Goal: Check status: Check status

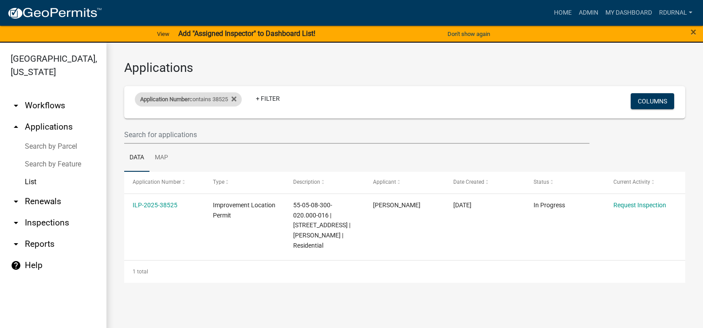
click at [207, 98] on div "Application Number contains 38525" at bounding box center [188, 99] width 107 height 14
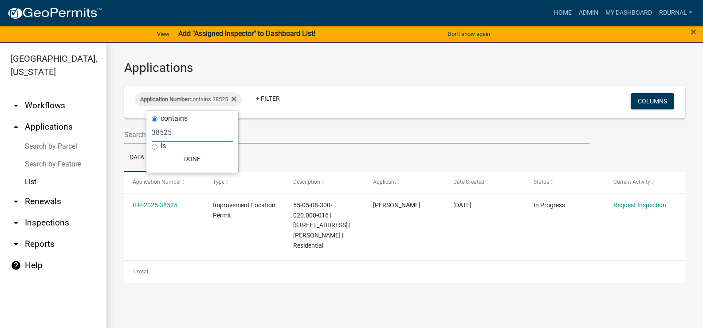
click at [177, 137] on input "38525" at bounding box center [192, 132] width 81 height 18
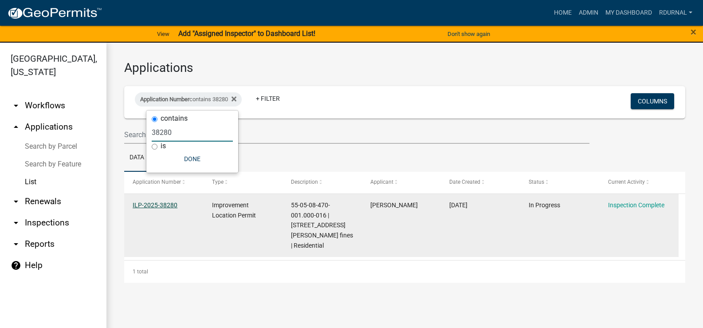
type input "38280"
click at [169, 203] on link "ILP-2025-38280" at bounding box center [155, 204] width 45 height 7
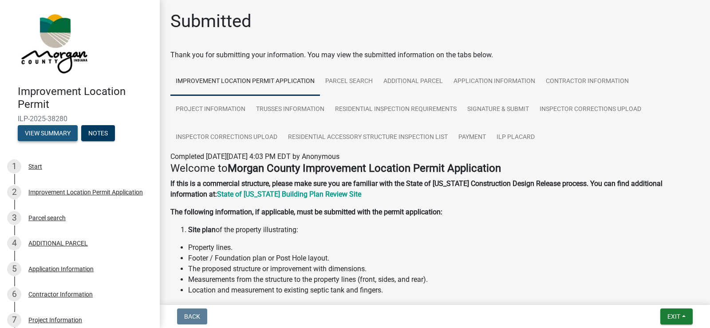
click at [49, 133] on button "View Summary" at bounding box center [48, 133] width 60 height 16
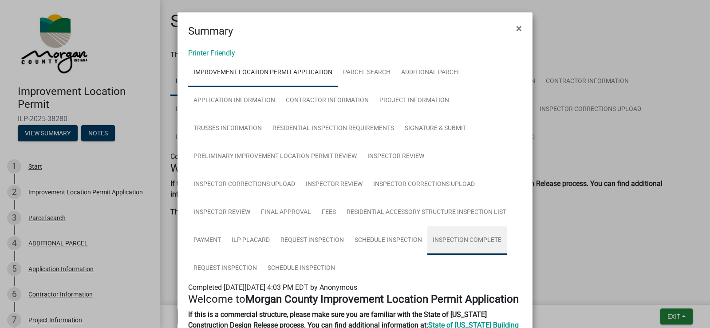
click at [471, 235] on link "Inspection Complete" at bounding box center [466, 240] width 79 height 28
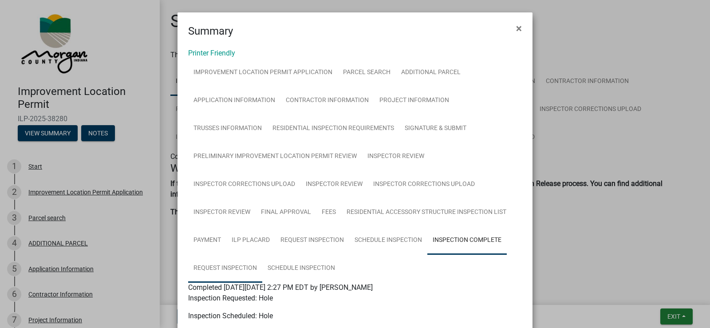
click at [222, 268] on link "Request Inspection" at bounding box center [225, 268] width 74 height 28
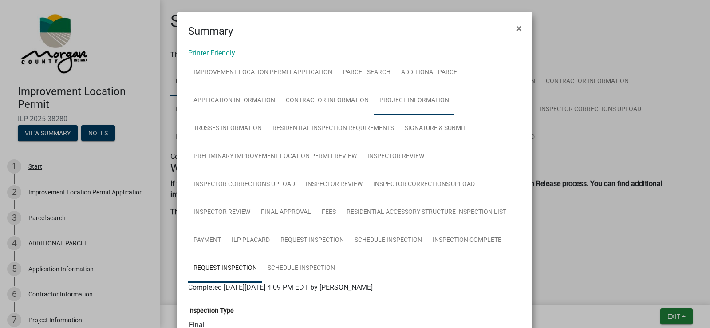
click at [403, 97] on link "Project Information" at bounding box center [414, 100] width 80 height 28
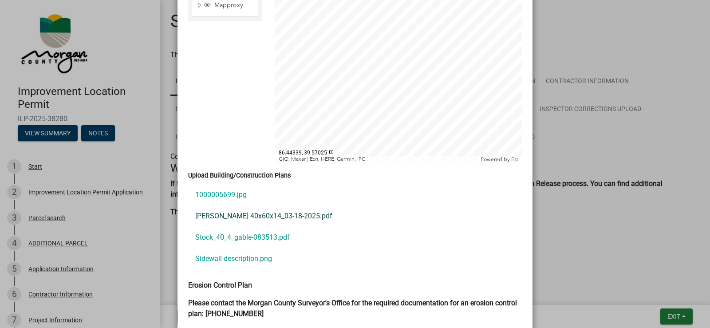
scroll to position [1863, 0]
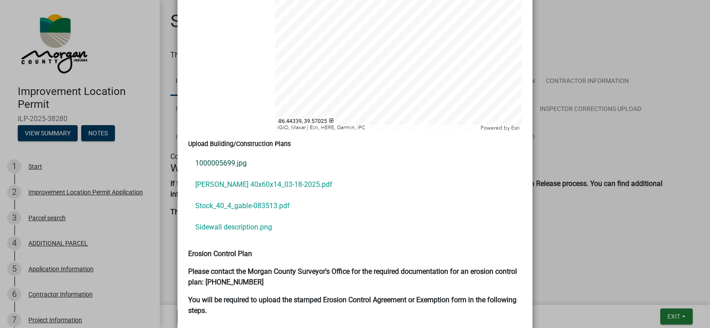
click at [223, 154] on link "1000005699.jpg" at bounding box center [355, 163] width 334 height 21
click at [235, 174] on link "[PERSON_NAME] 40x60x14_03-18-2025.pdf" at bounding box center [355, 184] width 334 height 21
click at [228, 196] on link "Stock_40_4_gable-083513.pdf" at bounding box center [355, 205] width 334 height 21
click at [237, 220] on link "Sidewall description.png" at bounding box center [355, 226] width 334 height 21
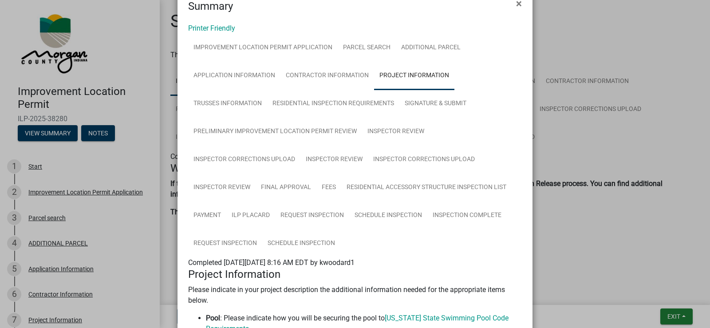
scroll to position [0, 0]
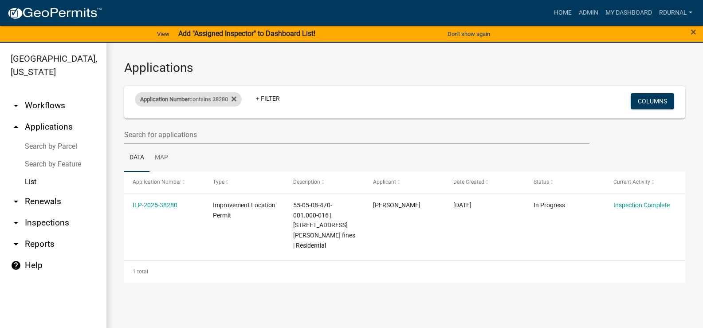
click at [215, 100] on div "Application Number contains 38280" at bounding box center [188, 99] width 107 height 14
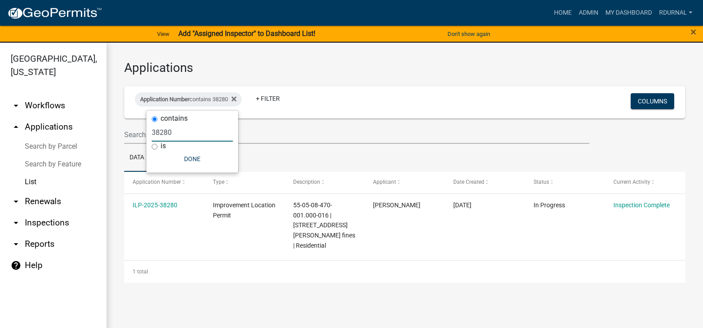
click at [190, 135] on input "38280" at bounding box center [192, 132] width 81 height 18
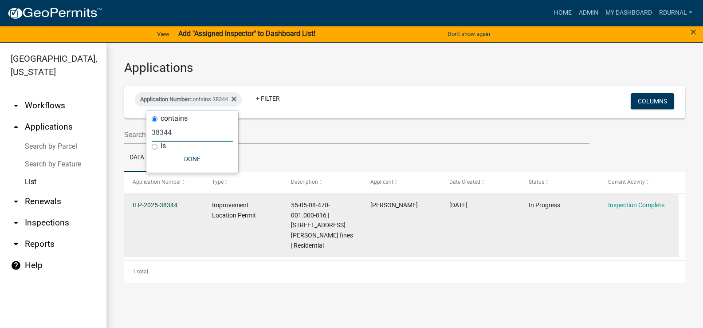
type input "38344"
click at [166, 207] on link "ILP-2025-38344" at bounding box center [155, 204] width 45 height 7
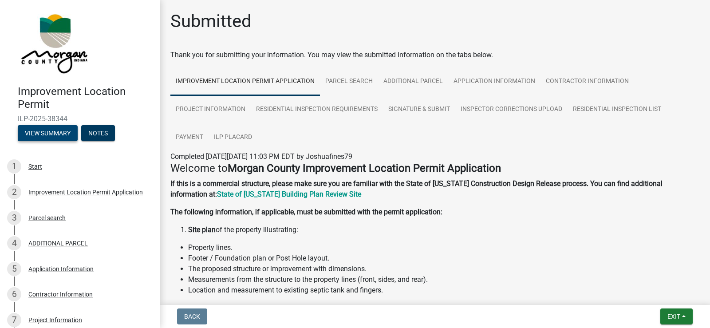
click at [67, 129] on button "View Summary" at bounding box center [48, 133] width 60 height 16
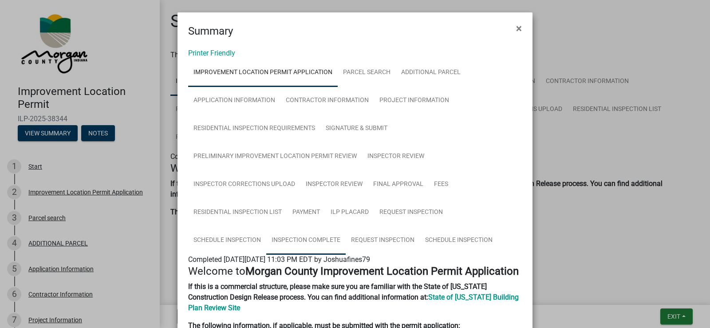
click at [294, 237] on link "Inspection Complete" at bounding box center [305, 240] width 79 height 28
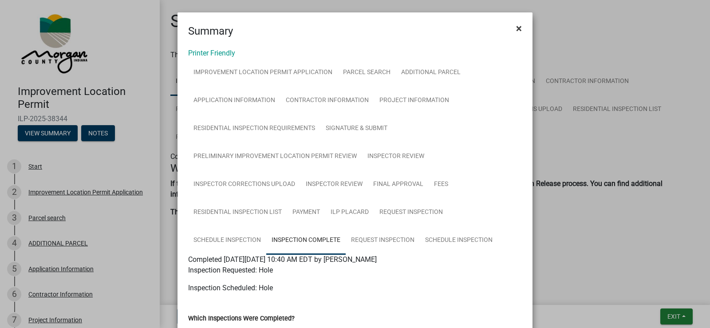
click at [516, 27] on span "×" at bounding box center [519, 28] width 6 height 12
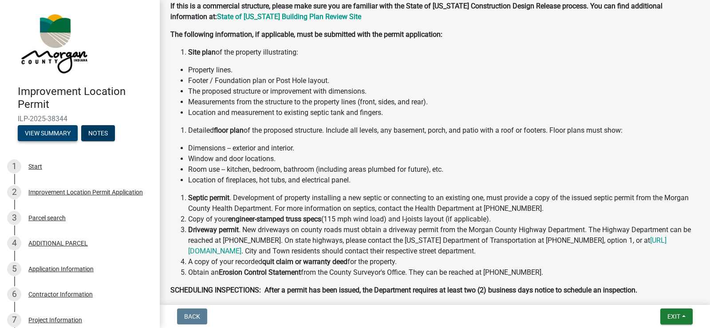
scroll to position [309, 0]
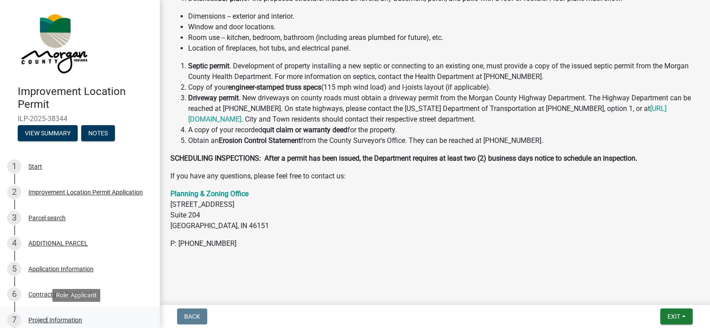
click at [45, 318] on div "Project Information" at bounding box center [55, 320] width 54 height 6
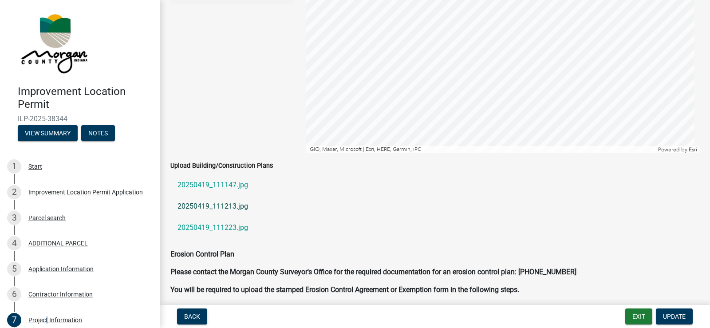
scroll to position [1819, 0]
click at [228, 186] on link "20250419_111147.jpg" at bounding box center [434, 184] width 529 height 21
click at [36, 130] on button "View Summary" at bounding box center [48, 133] width 60 height 16
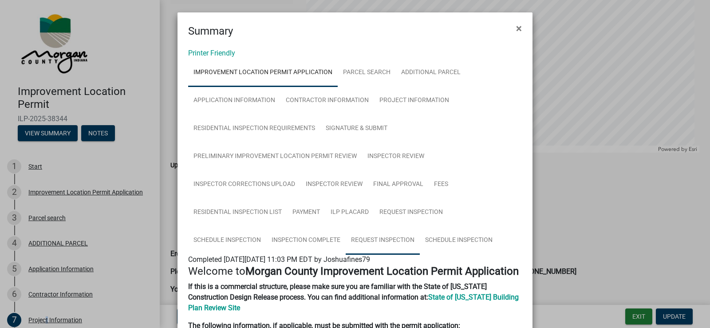
click at [405, 240] on link "Request Inspection" at bounding box center [383, 240] width 74 height 28
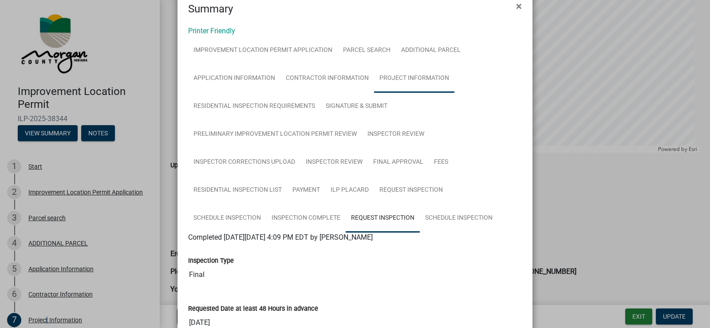
scroll to position [0, 0]
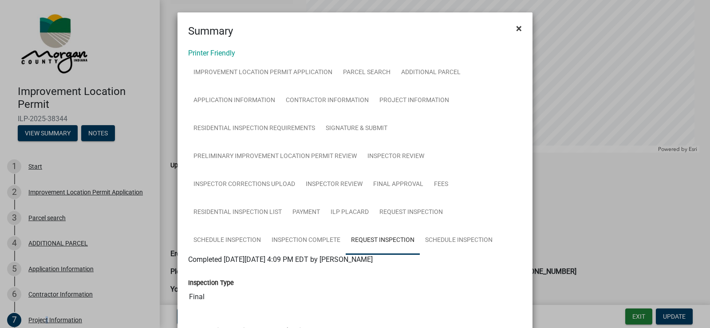
click at [516, 28] on span "×" at bounding box center [519, 28] width 6 height 12
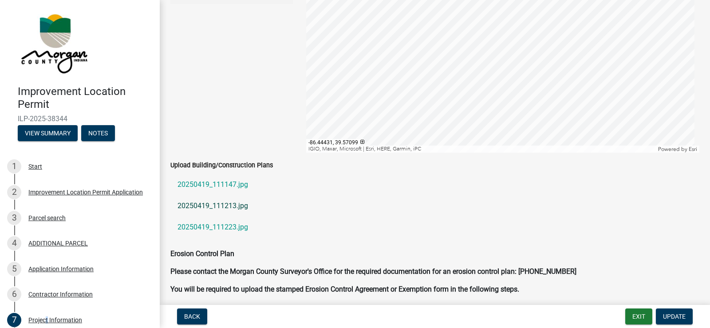
click at [234, 208] on link "20250419_111213.jpg" at bounding box center [434, 205] width 529 height 21
click at [244, 220] on link "20250419_111223.jpg" at bounding box center [434, 226] width 529 height 21
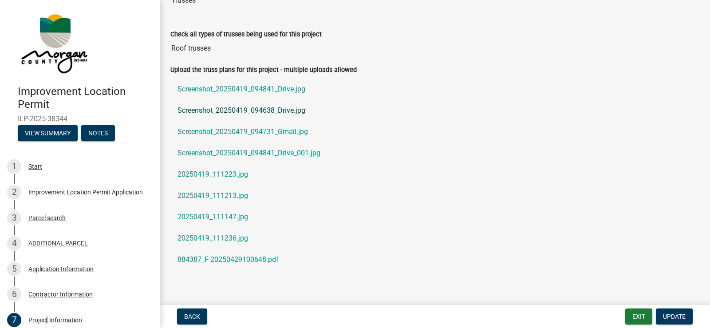
scroll to position [798, 0]
click at [254, 90] on link "Screenshot_20250419_094841_Drive.jpg" at bounding box center [434, 89] width 529 height 21
click at [264, 110] on link "Screenshot_20250419_094638_Drive.jpg" at bounding box center [434, 110] width 529 height 21
click at [244, 134] on link "Screenshot_20250419_094731_Gmail.jpg" at bounding box center [434, 132] width 529 height 21
click at [275, 150] on link "Screenshot_20250419_094841_Drive_001.jpg" at bounding box center [434, 153] width 529 height 21
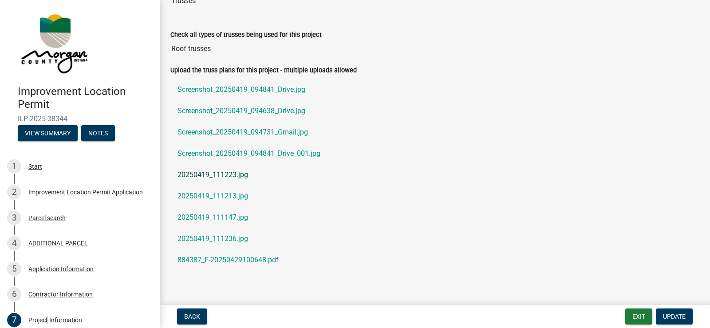
click at [231, 176] on link "20250419_111223.jpg" at bounding box center [434, 174] width 529 height 21
click at [223, 196] on link "20250419_111213.jpg" at bounding box center [434, 195] width 529 height 21
click at [223, 217] on link "20250419_111147.jpg" at bounding box center [434, 217] width 529 height 21
click at [236, 238] on link "20250419_111236.jpg" at bounding box center [434, 238] width 529 height 21
click at [219, 258] on link "884387_F-20250429100648.pdf" at bounding box center [434, 259] width 529 height 21
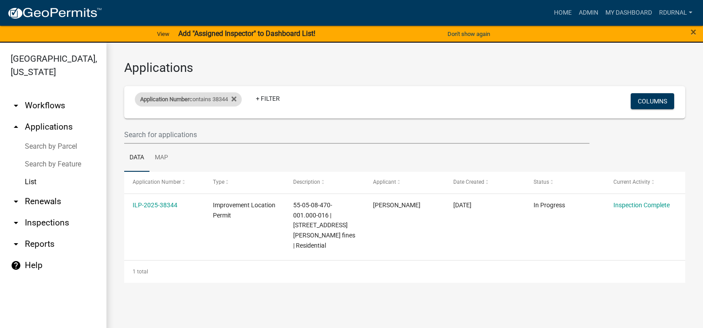
click at [216, 97] on div "Application Number contains 38344" at bounding box center [188, 99] width 107 height 14
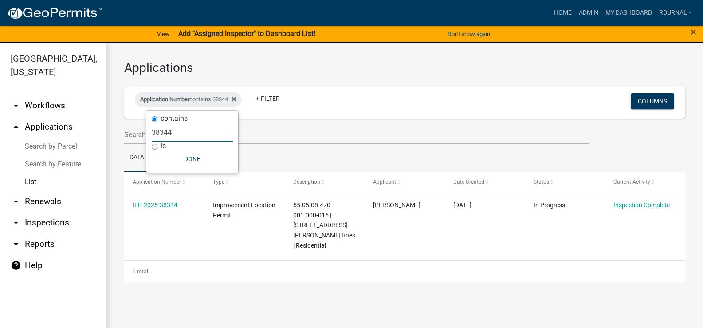
click at [198, 140] on input "38344" at bounding box center [192, 132] width 81 height 18
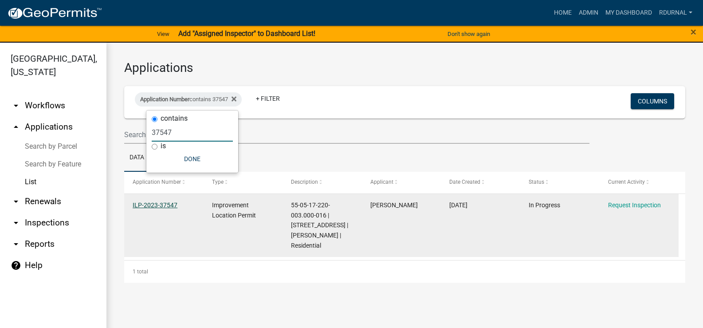
type input "37547"
click at [150, 204] on link "ILP-2023-37547" at bounding box center [155, 204] width 45 height 7
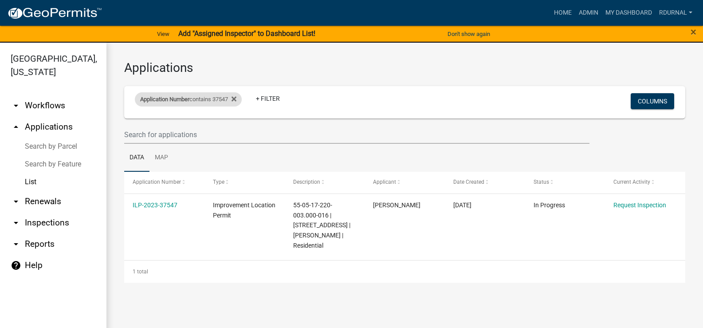
click at [207, 100] on div "Application Number contains 37547" at bounding box center [188, 99] width 107 height 14
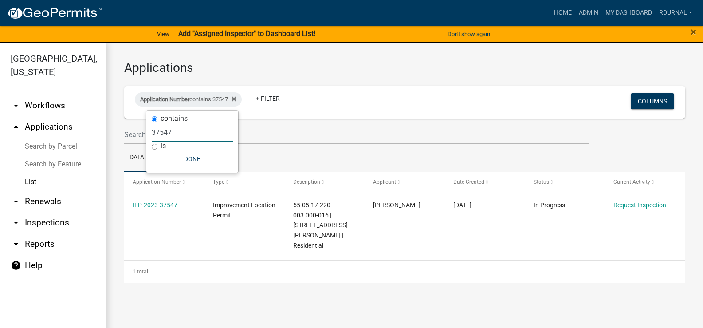
click at [190, 134] on input "37547" at bounding box center [192, 132] width 81 height 18
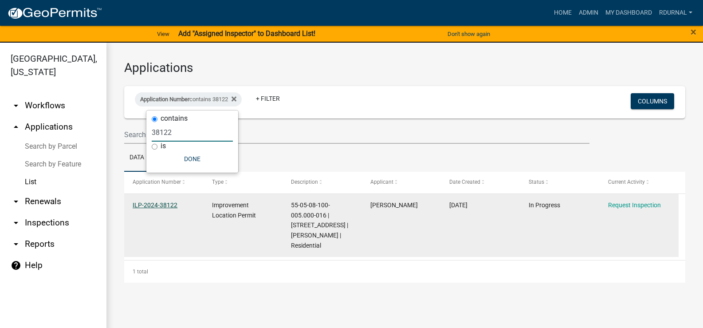
type input "38122"
click at [163, 205] on link "ILP-2024-38122" at bounding box center [155, 204] width 45 height 7
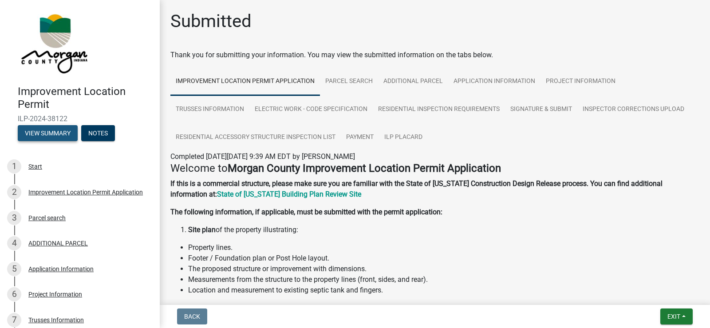
click at [63, 134] on button "View Summary" at bounding box center [48, 133] width 60 height 16
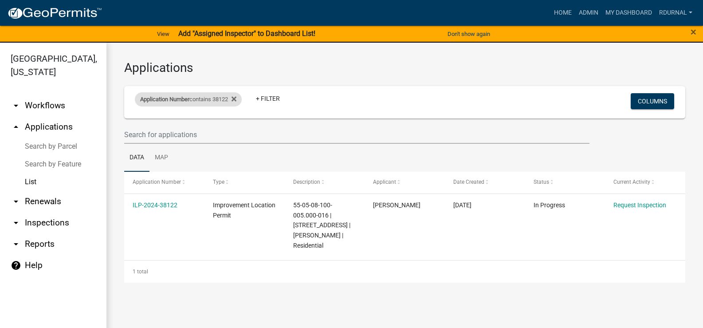
click at [212, 101] on div "Application Number contains 38122" at bounding box center [188, 99] width 107 height 14
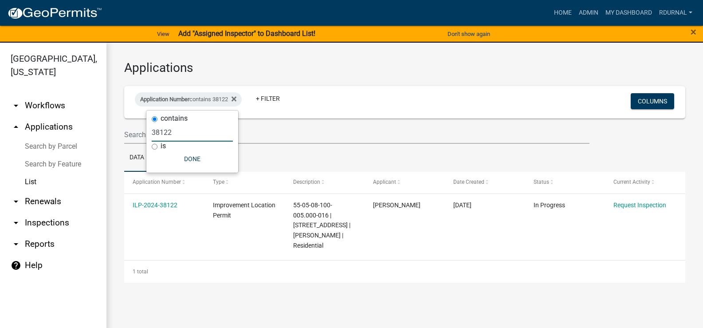
click at [198, 139] on input "38122" at bounding box center [192, 132] width 81 height 18
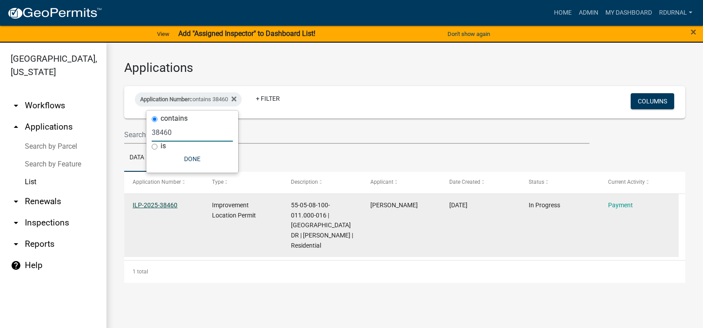
type input "38460"
click at [165, 201] on link "ILP-2025-38460" at bounding box center [155, 204] width 45 height 7
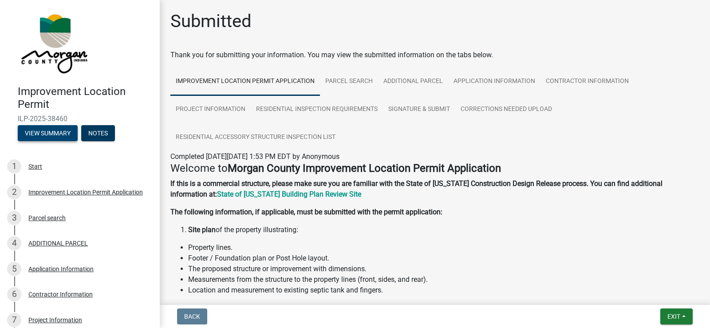
click at [47, 137] on button "View Summary" at bounding box center [48, 133] width 60 height 16
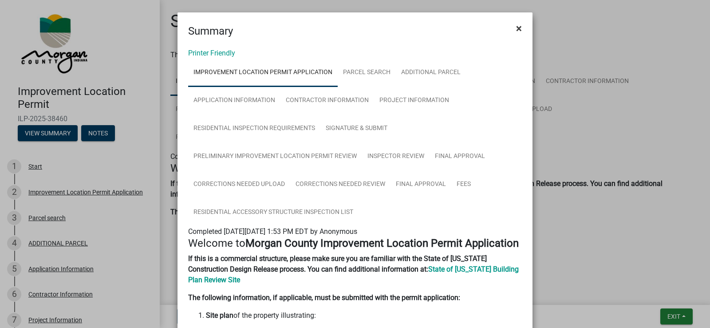
click at [517, 27] on span "×" at bounding box center [519, 28] width 6 height 12
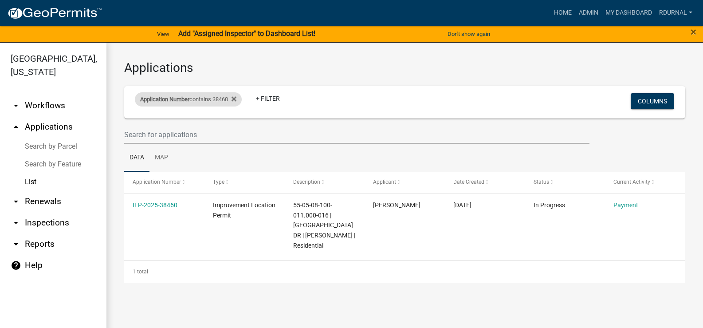
click at [215, 100] on div "Application Number contains 38460" at bounding box center [188, 99] width 107 height 14
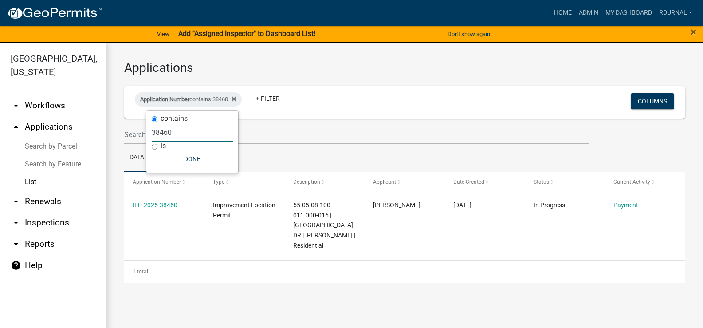
click at [202, 133] on input "38460" at bounding box center [192, 132] width 81 height 18
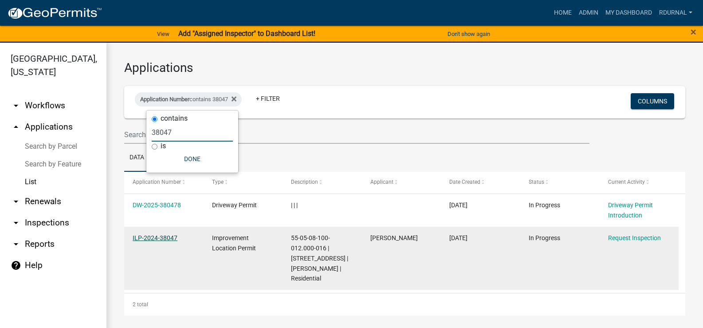
type input "38047"
click at [162, 239] on link "ILP-2024-38047" at bounding box center [155, 237] width 45 height 7
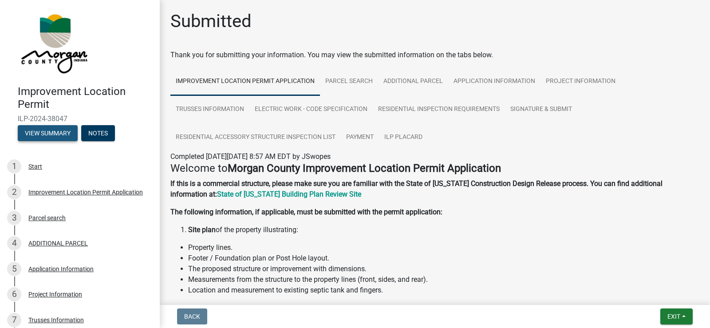
click at [55, 136] on button "View Summary" at bounding box center [48, 133] width 60 height 16
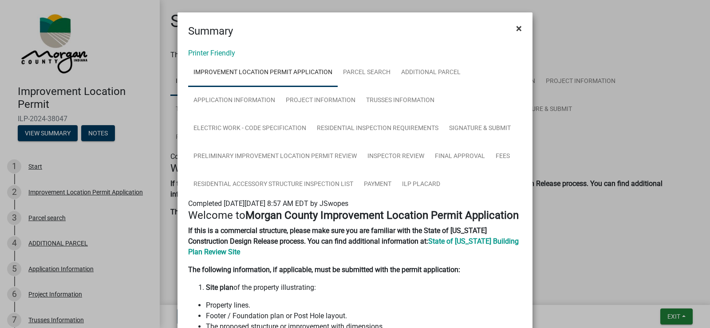
click at [517, 26] on span "×" at bounding box center [519, 28] width 6 height 12
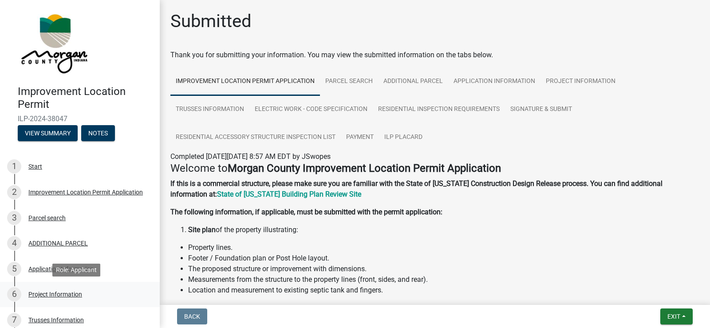
click at [63, 296] on div "Project Information" at bounding box center [55, 294] width 54 height 6
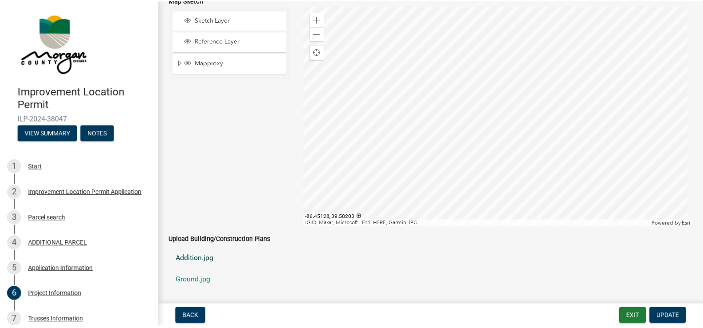
scroll to position [1508, 0]
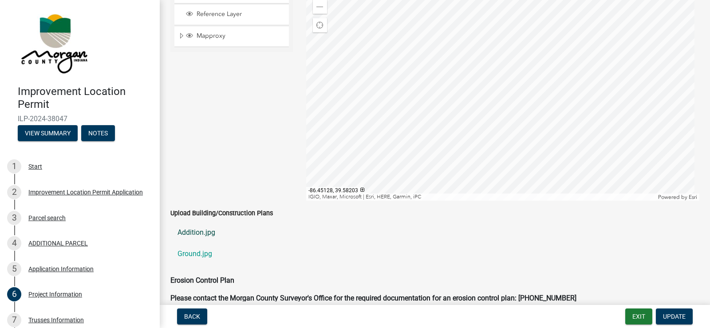
click at [209, 234] on link "Addition.jpg" at bounding box center [434, 232] width 529 height 21
click at [199, 253] on link "Ground.jpg" at bounding box center [434, 253] width 529 height 21
click at [187, 230] on link "Addition.jpg" at bounding box center [434, 232] width 529 height 21
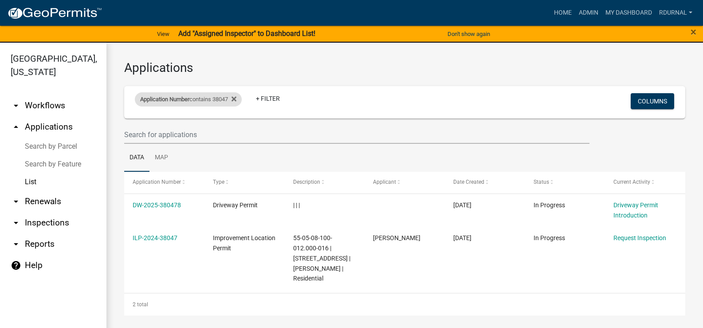
click at [220, 94] on div "Application Number contains 38047" at bounding box center [188, 99] width 107 height 14
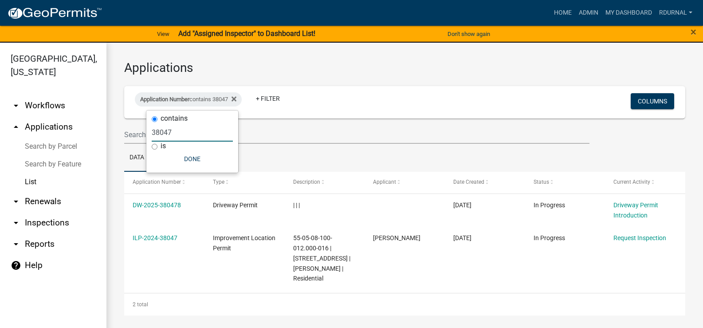
click at [179, 135] on input "38047" at bounding box center [192, 132] width 81 height 18
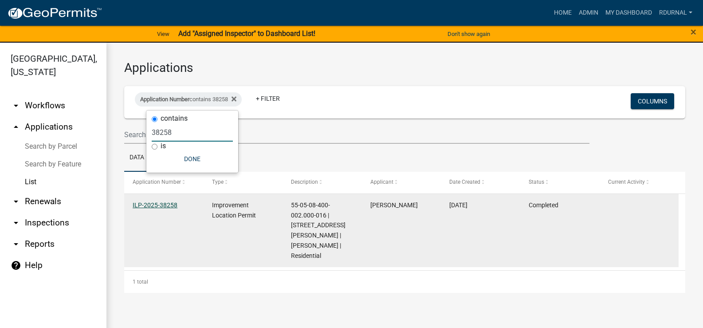
type input "38258"
click at [168, 206] on link "ILP-2025-38258" at bounding box center [155, 204] width 45 height 7
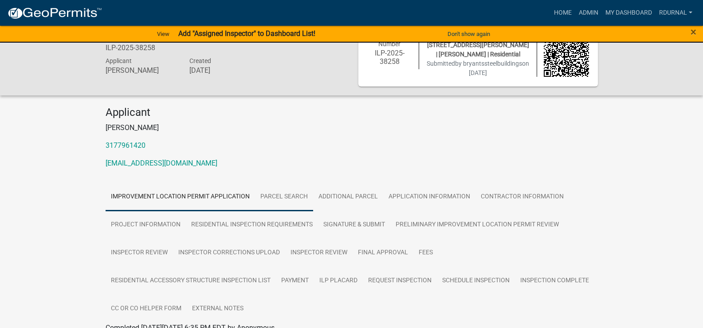
scroll to position [89, 0]
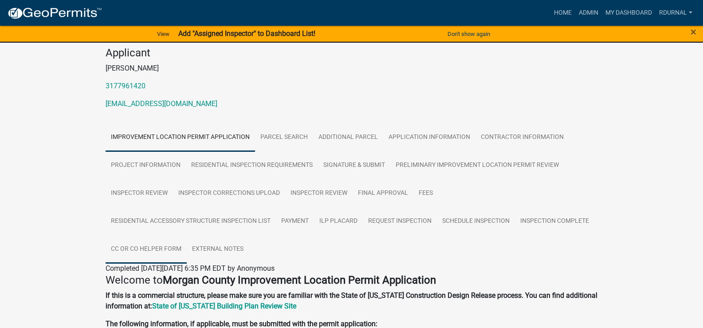
click at [163, 245] on link "CC or CO Helper Form" at bounding box center [146, 249] width 81 height 28
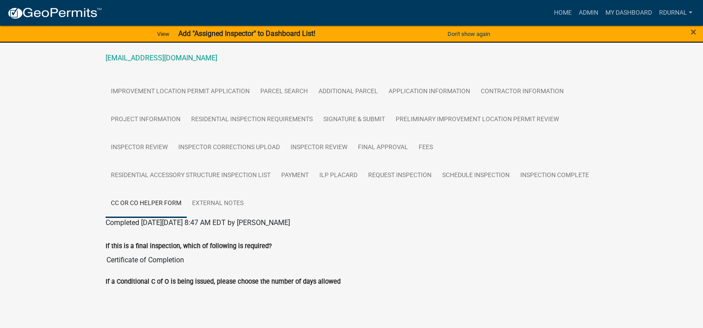
scroll to position [136, 0]
click at [537, 172] on link "Inspection Complete" at bounding box center [554, 174] width 79 height 28
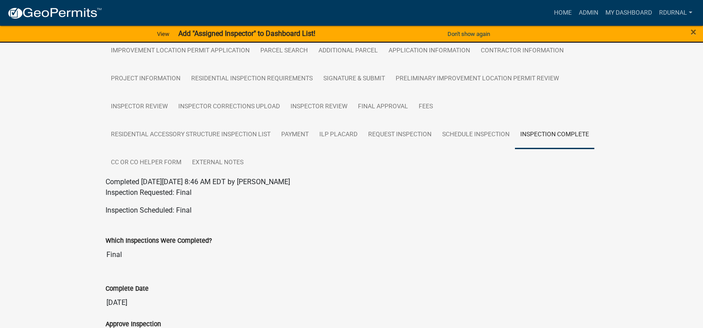
scroll to position [91, 0]
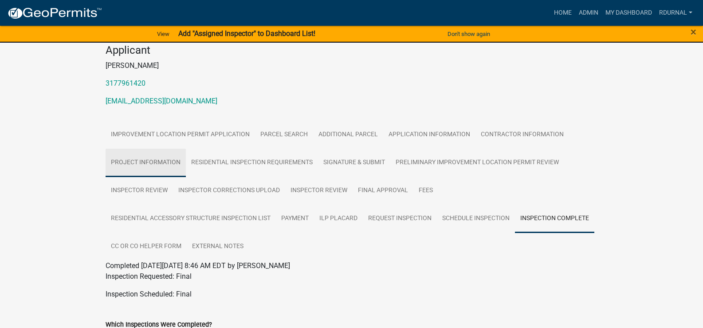
click at [141, 159] on link "Project Information" at bounding box center [146, 163] width 80 height 28
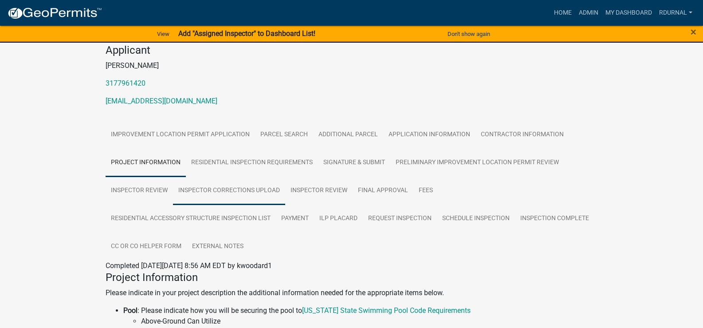
click at [213, 184] on link "Inspector Corrections Upload" at bounding box center [229, 191] width 112 height 28
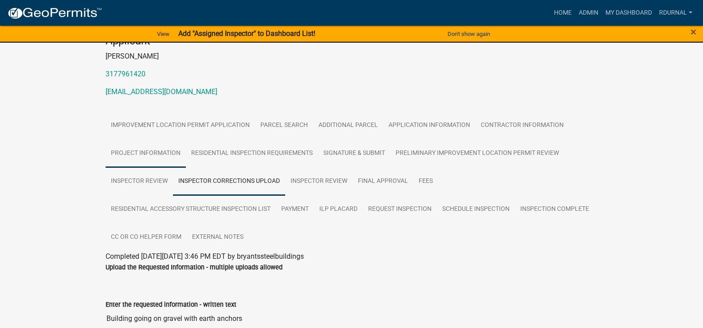
scroll to position [97, 0]
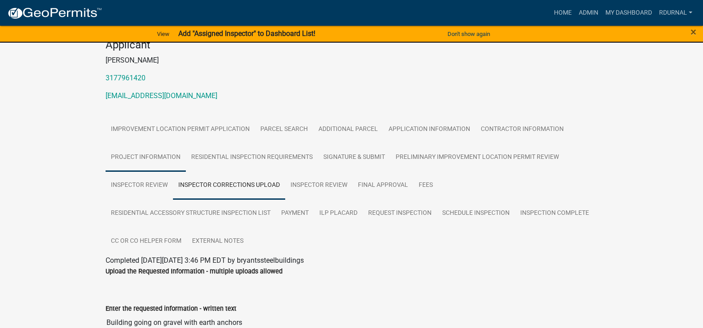
click at [161, 154] on link "Project Information" at bounding box center [146, 157] width 80 height 28
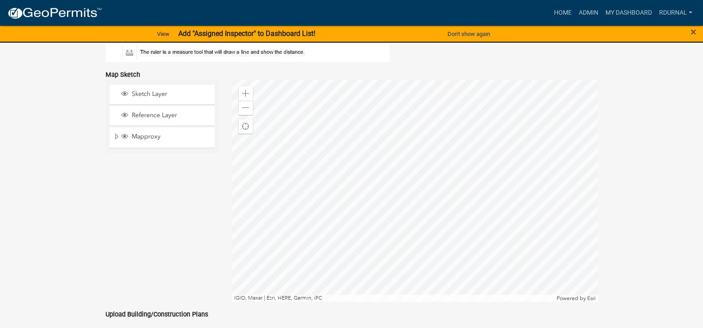
scroll to position [1782, 0]
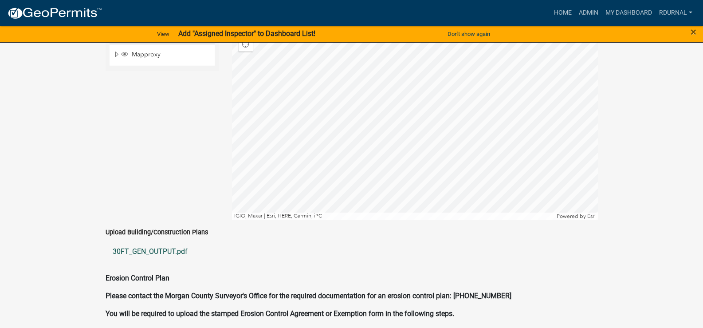
click at [172, 241] on link "30FT_GEN_OUTPUT.pdf" at bounding box center [352, 251] width 492 height 21
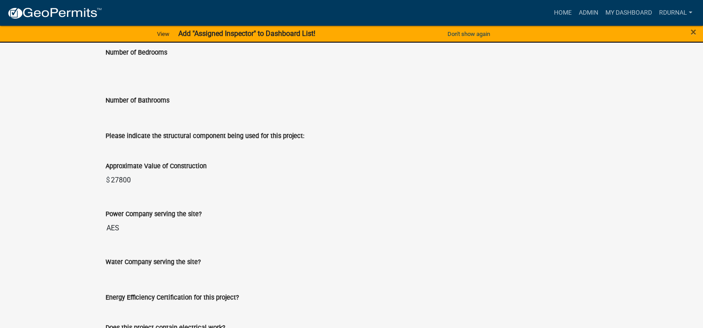
scroll to position [1073, 0]
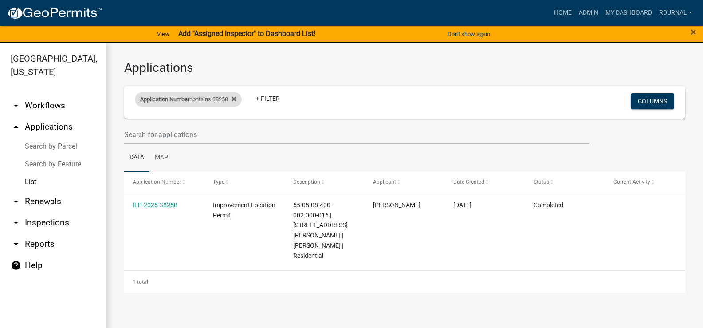
click at [178, 99] on span "Application Number" at bounding box center [164, 99] width 49 height 7
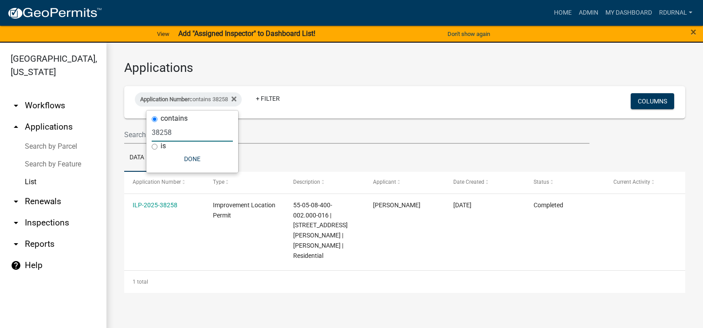
click at [205, 136] on input "38258" at bounding box center [192, 132] width 81 height 18
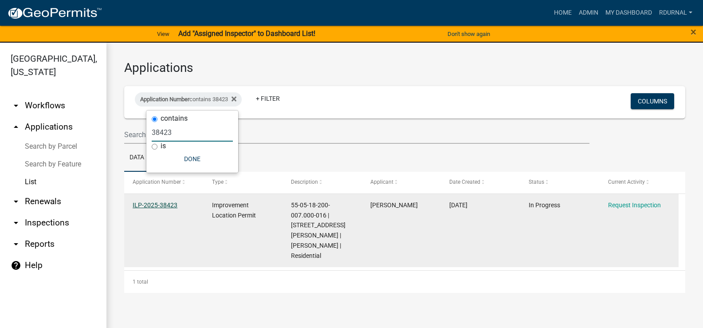
type input "38423"
click at [166, 204] on link "ILP-2025-38423" at bounding box center [155, 204] width 45 height 7
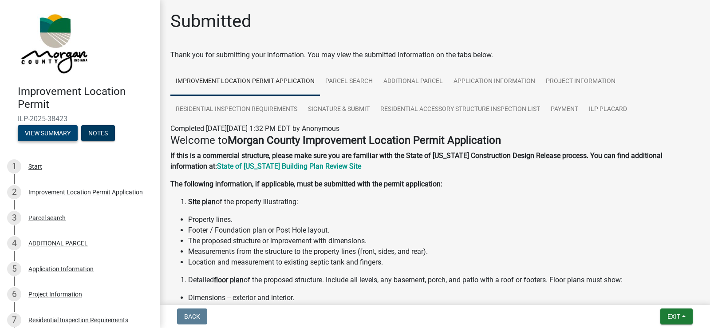
click at [58, 132] on button "View Summary" at bounding box center [48, 133] width 60 height 16
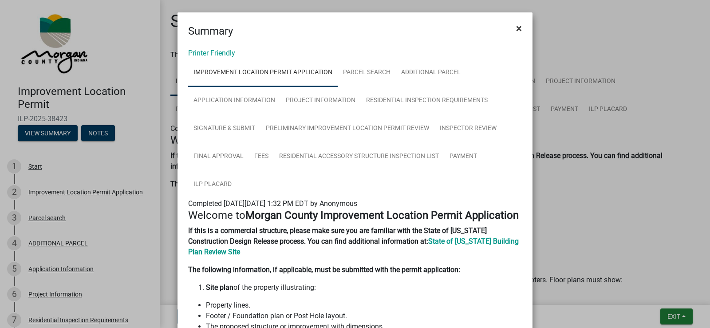
click at [516, 31] on span "×" at bounding box center [519, 28] width 6 height 12
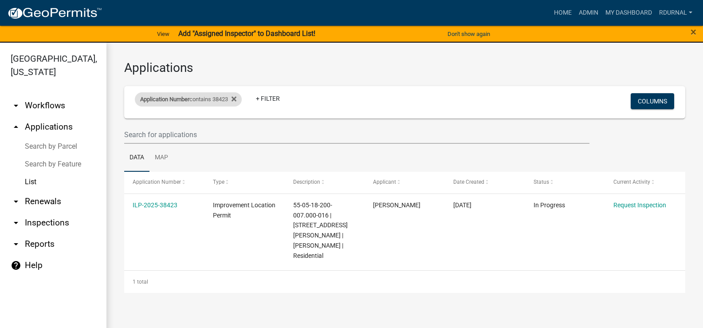
click at [202, 101] on div "Application Number contains 38423" at bounding box center [188, 99] width 107 height 14
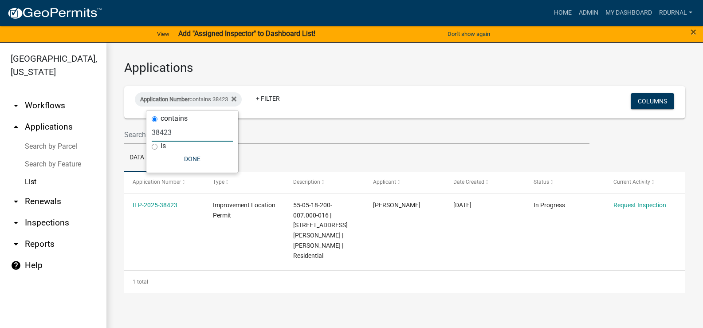
drag, startPoint x: 189, startPoint y: 128, endPoint x: 185, endPoint y: 130, distance: 4.6
click at [191, 129] on input "38423" at bounding box center [192, 132] width 81 height 18
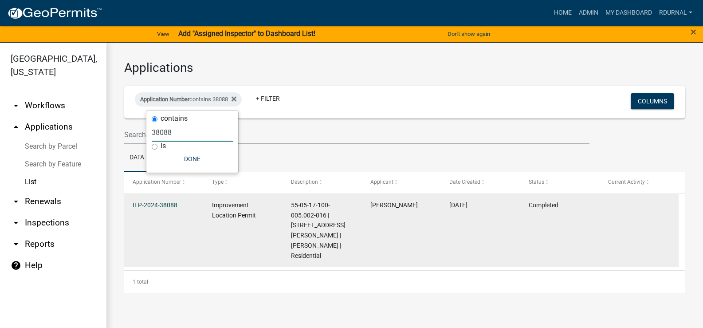
type input "38088"
click at [172, 206] on link "ILP-2024-38088" at bounding box center [155, 204] width 45 height 7
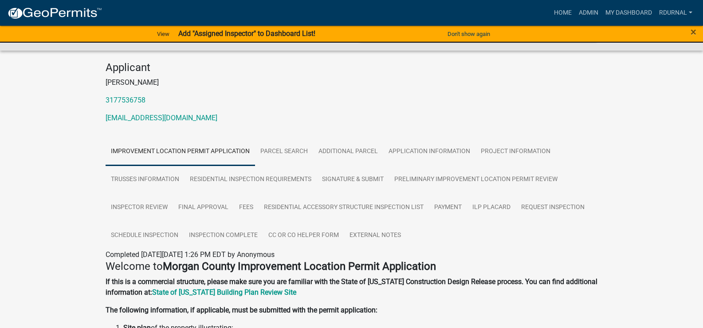
scroll to position [89, 0]
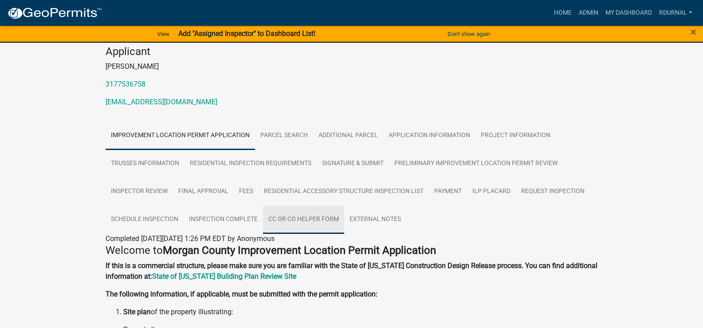
click at [306, 218] on link "CC or CO Helper Form" at bounding box center [303, 219] width 81 height 28
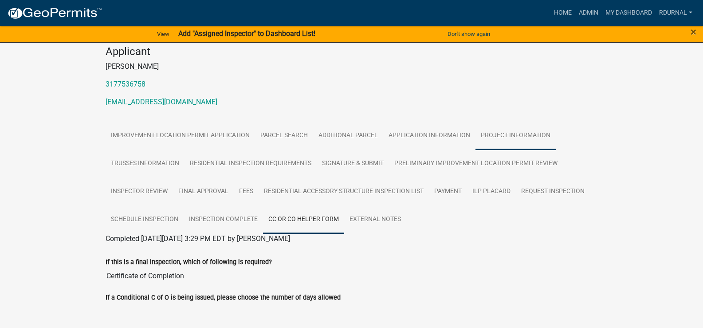
click at [508, 134] on link "Project Information" at bounding box center [515, 136] width 80 height 28
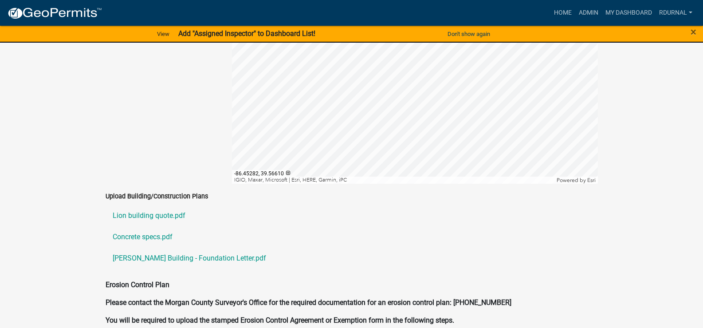
scroll to position [1863, 0]
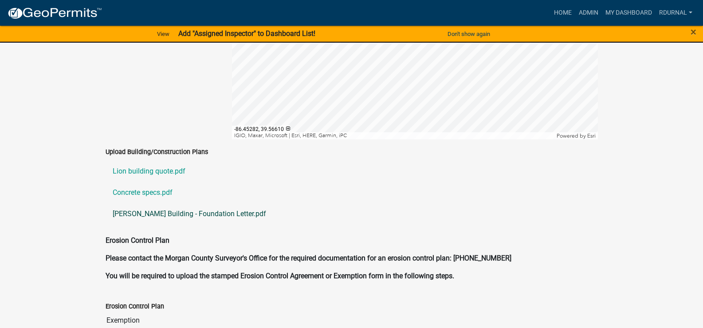
click at [166, 204] on link "[PERSON_NAME] Building - Foundation Letter.pdf" at bounding box center [352, 213] width 492 height 21
click at [141, 185] on link "Concrete specs.pdf" at bounding box center [352, 192] width 492 height 21
click at [174, 161] on link "Lion building quote.pdf" at bounding box center [352, 171] width 492 height 21
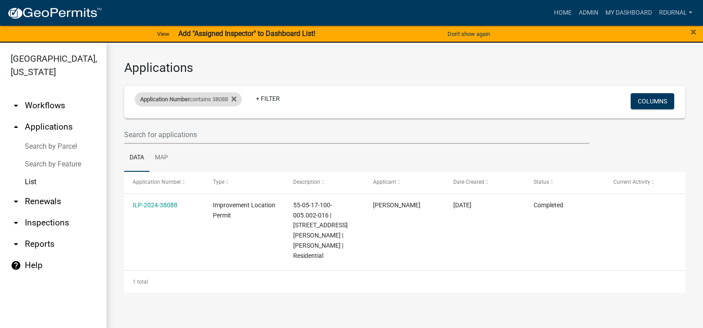
click at [181, 105] on div "Application Number contains 38088" at bounding box center [188, 99] width 107 height 14
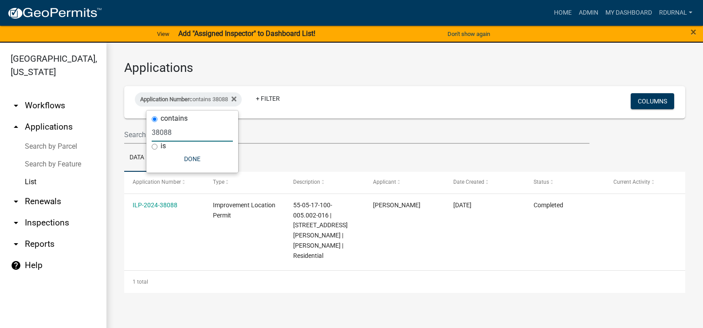
click at [186, 137] on input "38088" at bounding box center [192, 132] width 81 height 18
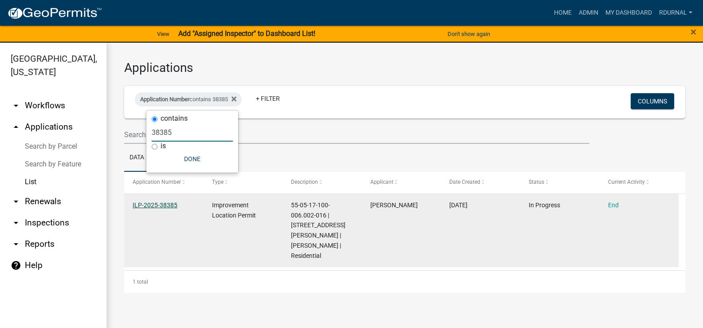
type input "38385"
click at [167, 206] on link "ILP-2025-38385" at bounding box center [155, 204] width 45 height 7
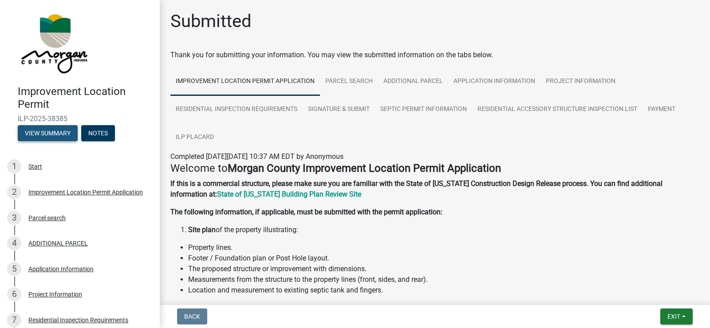
click at [56, 131] on button "View Summary" at bounding box center [48, 133] width 60 height 16
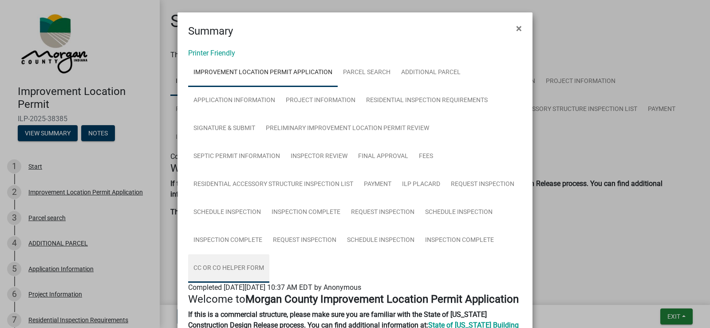
click at [248, 271] on link "CC or CO Helper Form" at bounding box center [228, 268] width 81 height 28
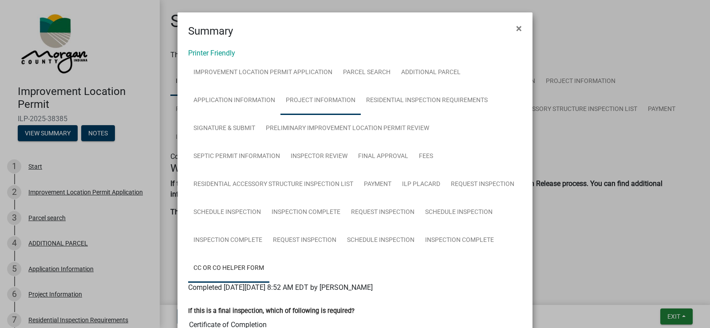
click at [308, 101] on link "Project Information" at bounding box center [320, 100] width 80 height 28
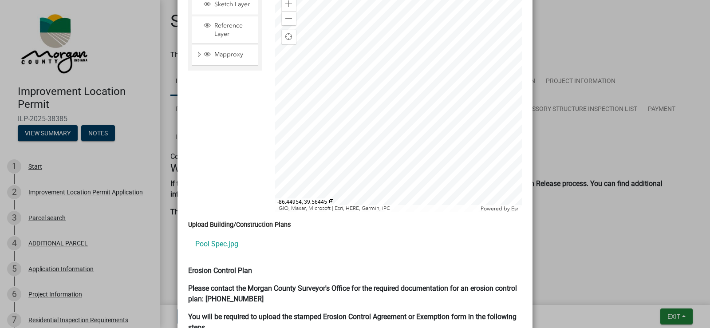
scroll to position [1863, 0]
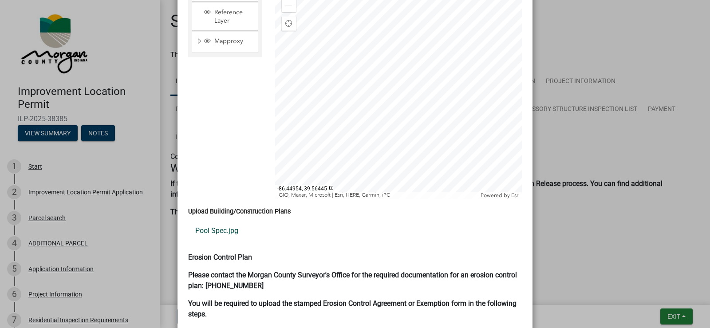
click at [227, 220] on link "Pool Spec.jpg" at bounding box center [355, 230] width 334 height 21
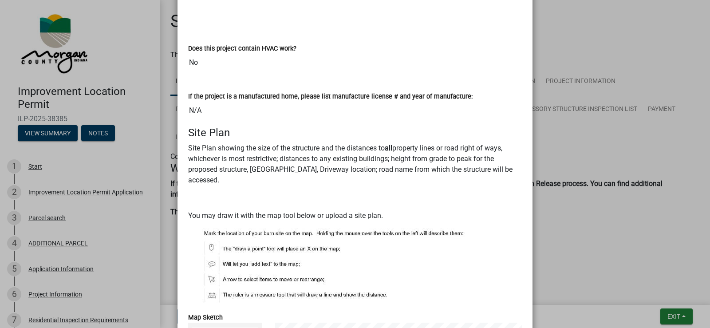
scroll to position [1730, 0]
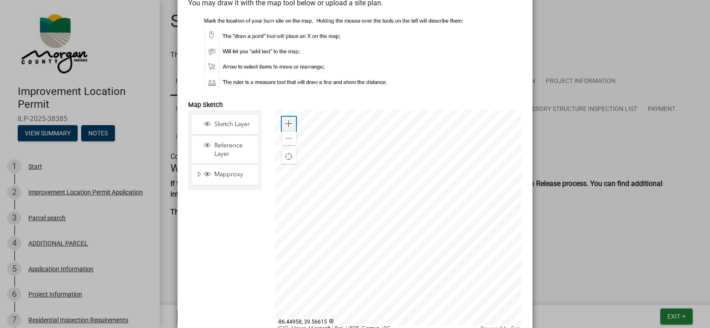
click at [288, 120] on span at bounding box center [288, 123] width 7 height 7
click at [306, 110] on div at bounding box center [398, 221] width 247 height 222
click at [283, 190] on div at bounding box center [398, 221] width 247 height 222
click at [342, 188] on div at bounding box center [398, 221] width 247 height 222
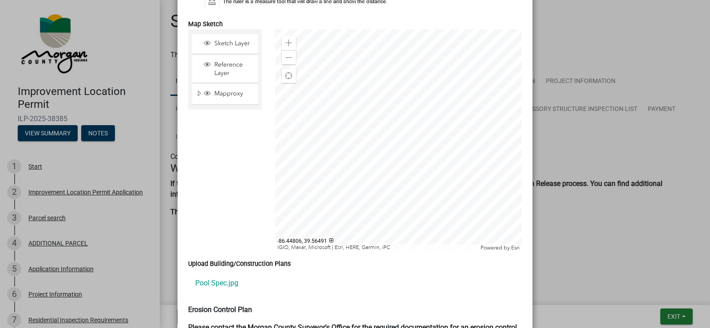
scroll to position [1819, 0]
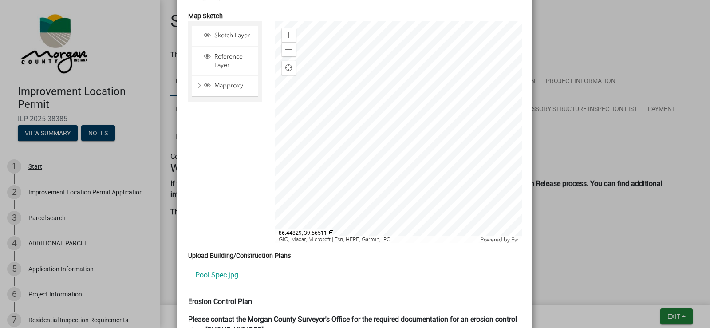
click at [369, 129] on div at bounding box center [398, 132] width 247 height 222
click at [285, 46] on span at bounding box center [288, 49] width 7 height 7
click at [399, 134] on div at bounding box center [398, 132] width 247 height 222
click at [286, 46] on span at bounding box center [288, 49] width 7 height 7
click at [381, 160] on div at bounding box center [398, 132] width 247 height 222
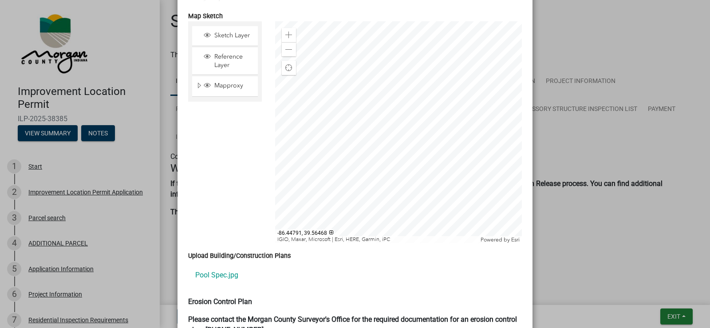
click at [421, 170] on div at bounding box center [398, 132] width 247 height 222
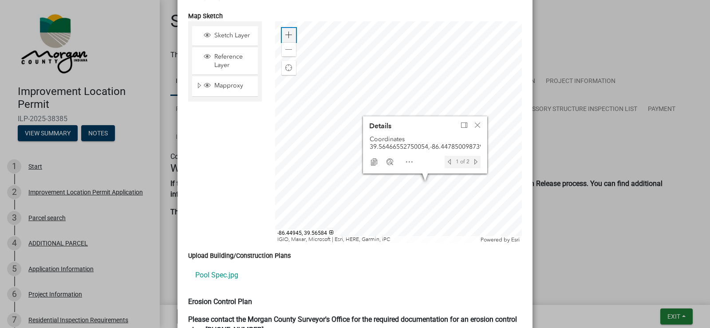
click at [287, 31] on span at bounding box center [288, 34] width 7 height 7
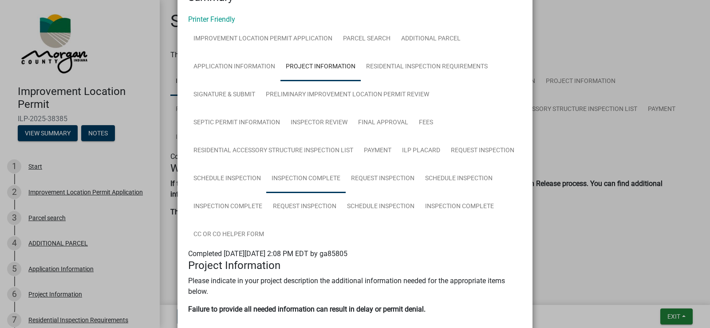
scroll to position [33, 0]
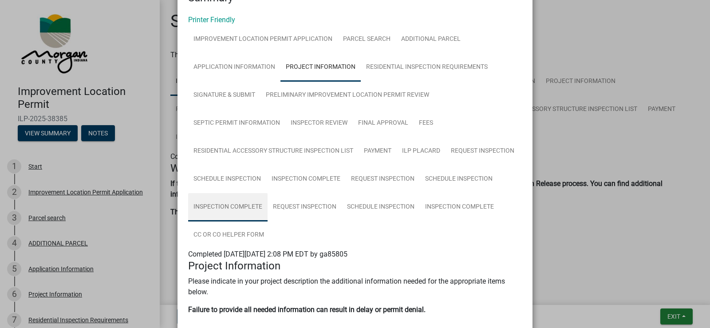
click at [249, 204] on link "Inspection Complete" at bounding box center [227, 207] width 79 height 28
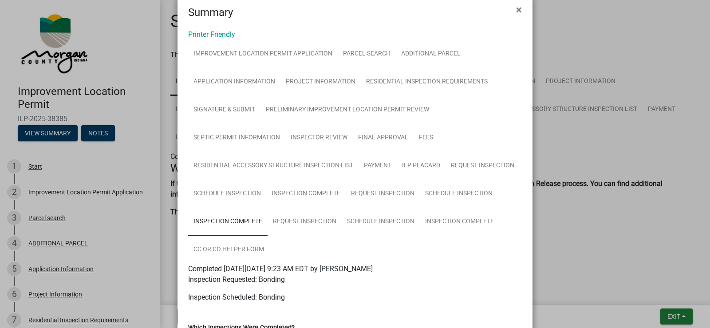
scroll to position [0, 0]
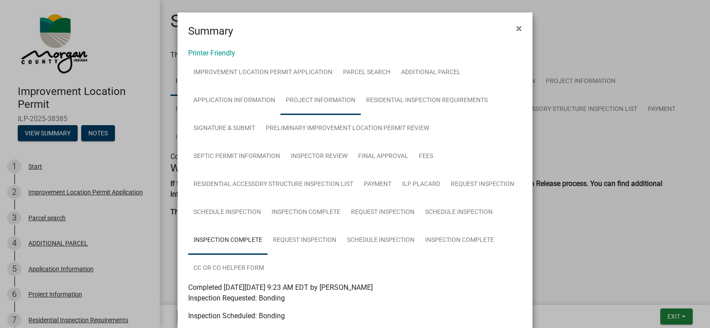
click at [336, 98] on link "Project Information" at bounding box center [320, 100] width 80 height 28
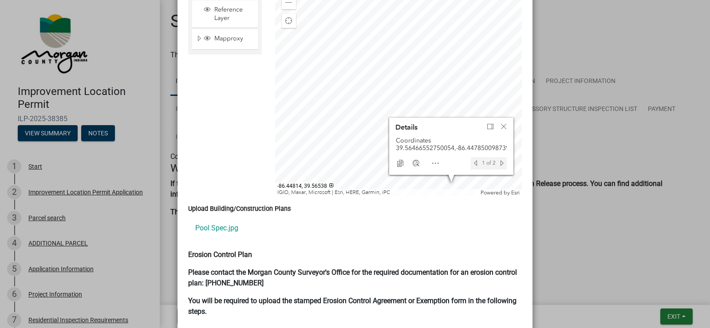
scroll to position [1952, 0]
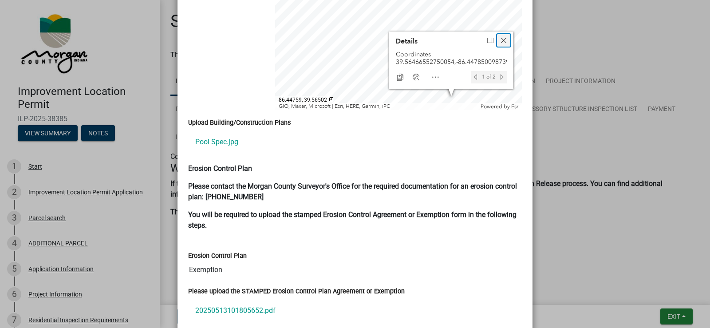
click at [502, 37] on span "Close" at bounding box center [503, 40] width 7 height 7
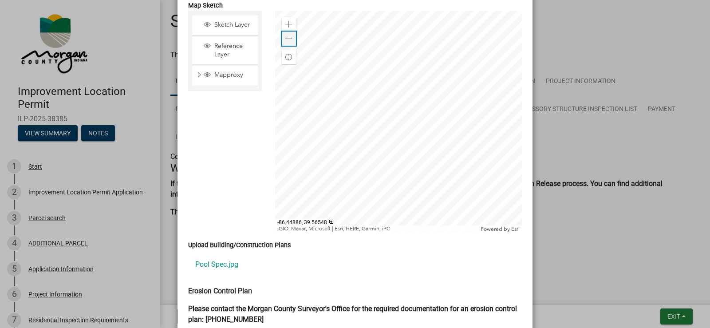
click at [286, 35] on span at bounding box center [288, 38] width 7 height 7
click at [209, 255] on link "Pool Spec.jpg" at bounding box center [355, 264] width 334 height 21
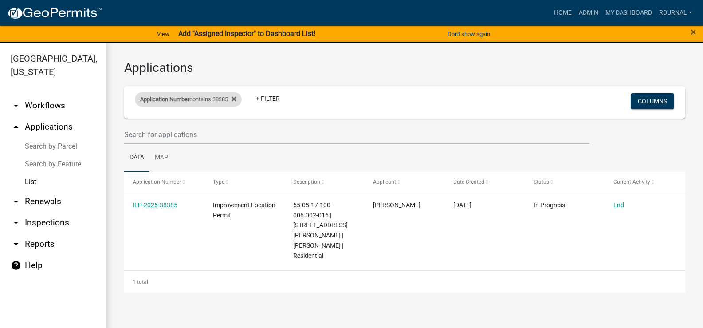
click at [204, 101] on div "Application Number contains 38385" at bounding box center [188, 99] width 107 height 14
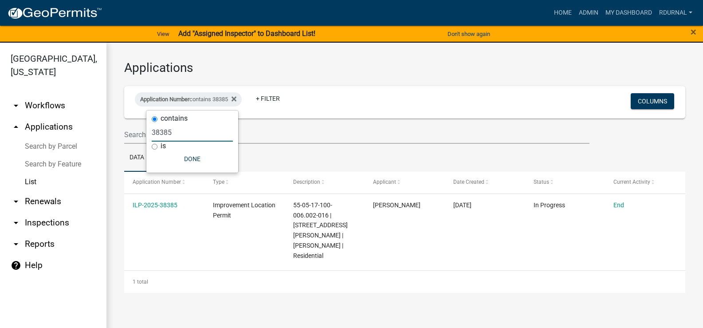
click at [196, 137] on input "38385" at bounding box center [192, 132] width 81 height 18
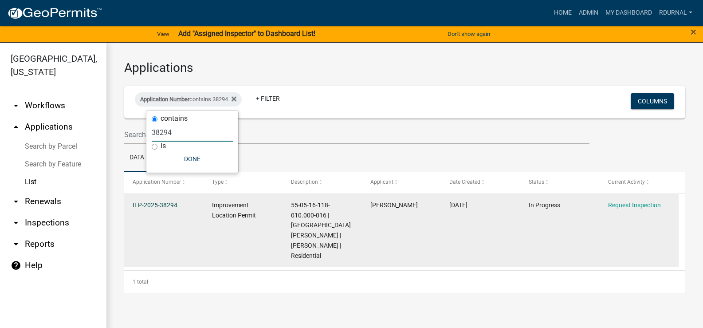
type input "38294"
click at [164, 207] on link "ILP-2025-38294" at bounding box center [155, 204] width 45 height 7
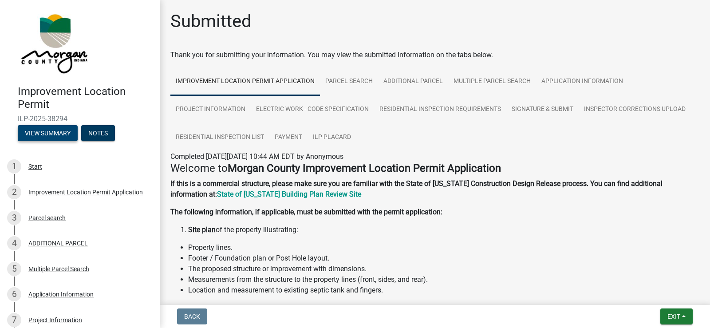
click at [50, 131] on button "View Summary" at bounding box center [48, 133] width 60 height 16
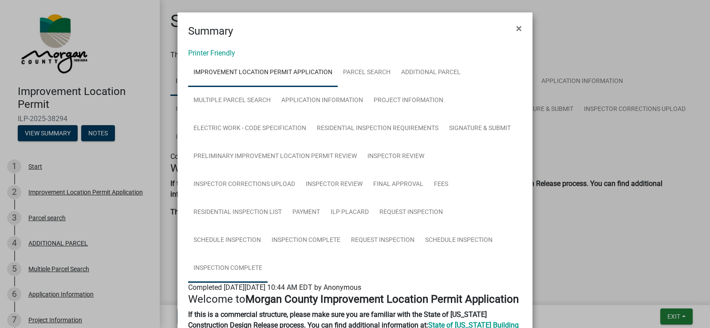
click at [237, 268] on link "Inspection Complete" at bounding box center [227, 268] width 79 height 28
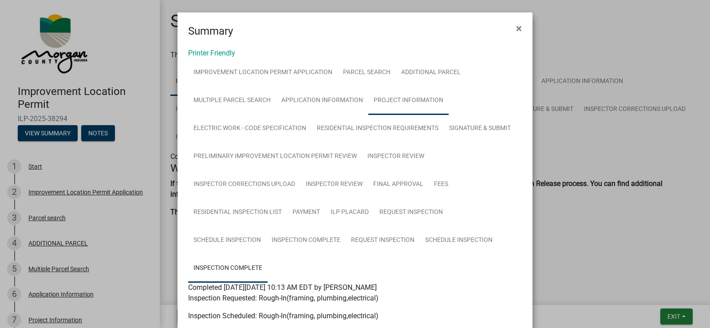
click at [385, 97] on link "Project Information" at bounding box center [408, 100] width 80 height 28
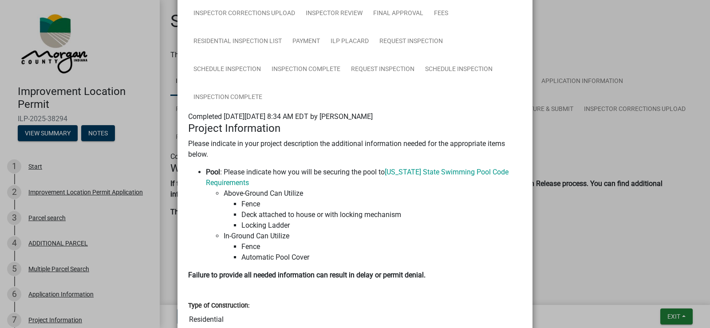
scroll to position [133, 0]
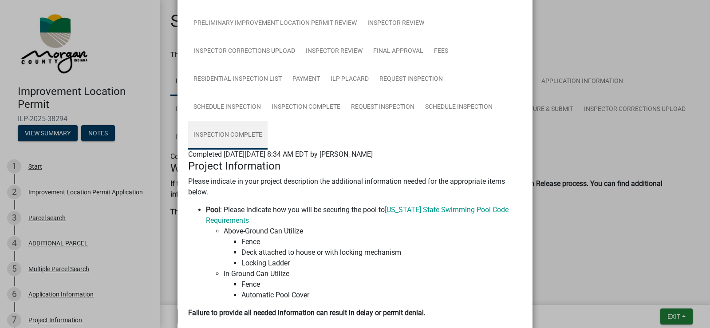
click at [247, 131] on link "Inspection Complete" at bounding box center [227, 135] width 79 height 28
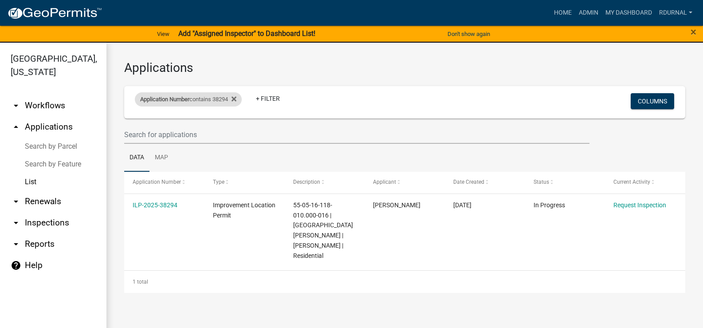
click at [200, 99] on div "Application Number contains 38294" at bounding box center [188, 99] width 107 height 14
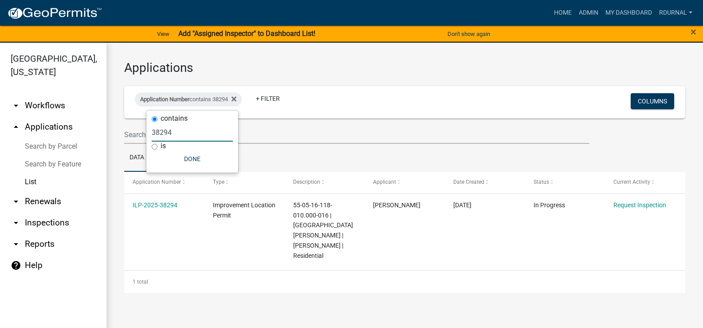
click at [183, 137] on input "38294" at bounding box center [192, 132] width 81 height 18
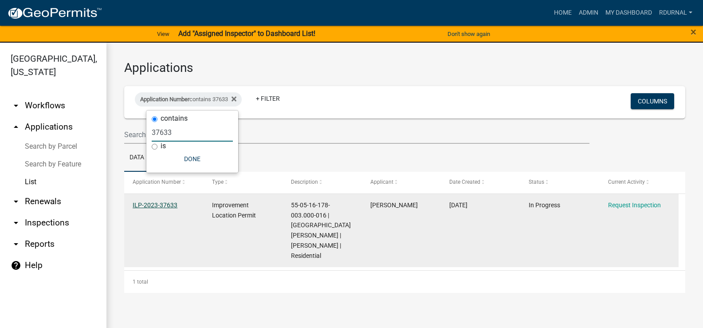
type input "37633"
click at [167, 207] on link "ILP-2023-37633" at bounding box center [155, 204] width 45 height 7
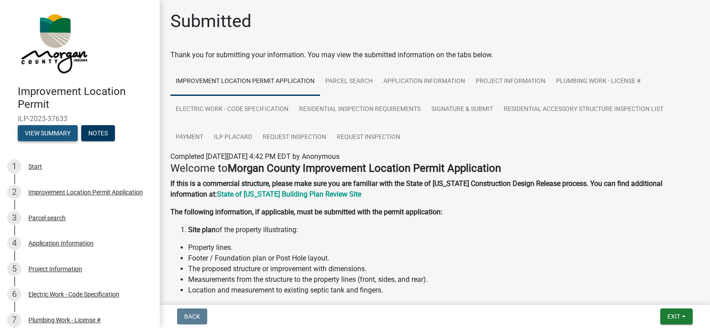
click at [34, 131] on button "View Summary" at bounding box center [48, 133] width 60 height 16
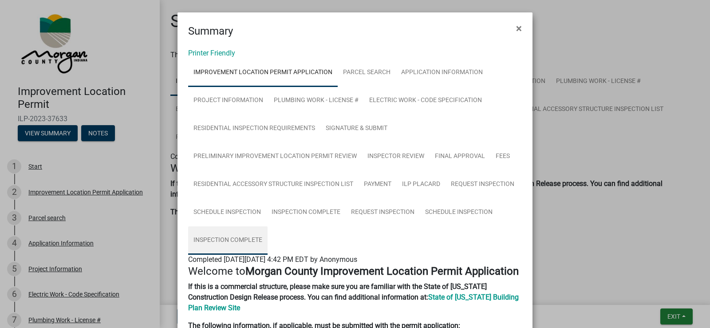
click at [237, 235] on link "Inspection Complete" at bounding box center [227, 240] width 79 height 28
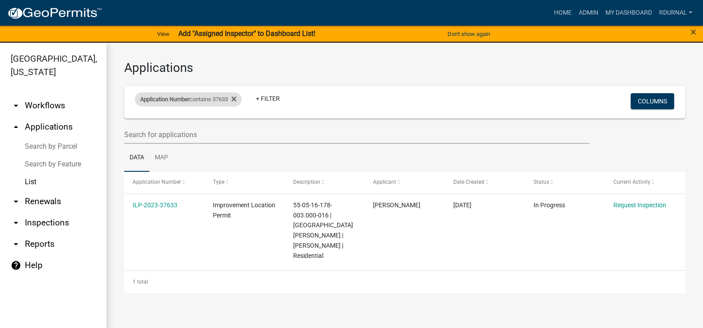
click at [198, 97] on div "Application Number contains 37633" at bounding box center [188, 99] width 107 height 14
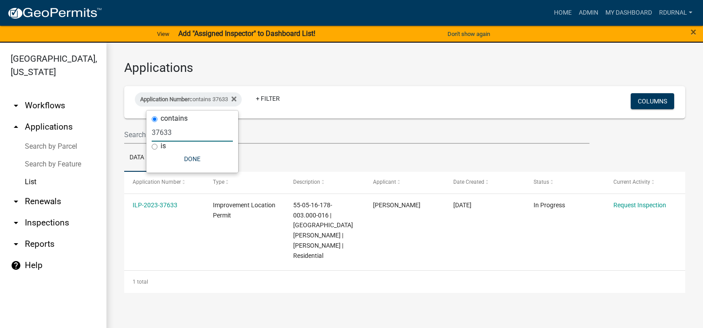
click at [198, 128] on input "37633" at bounding box center [192, 132] width 81 height 18
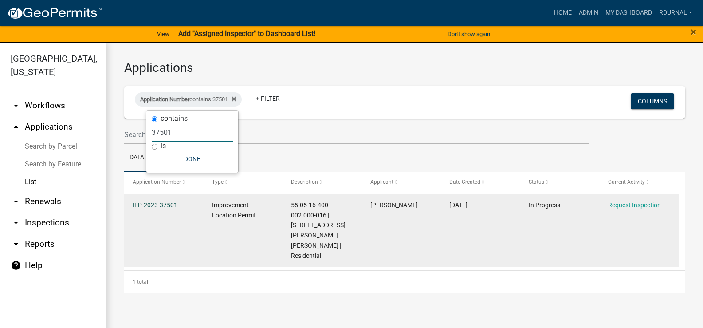
type input "37501"
click at [171, 205] on link "ILP-2023-37501" at bounding box center [155, 204] width 45 height 7
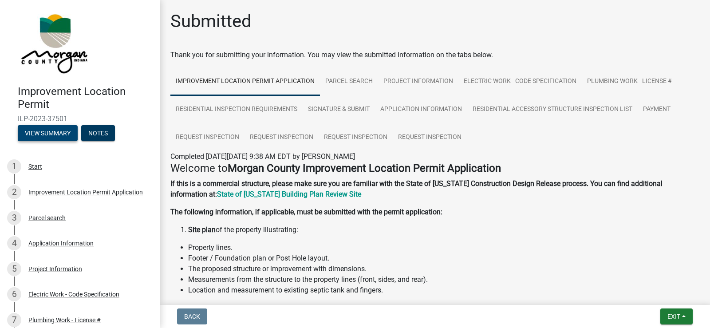
click at [43, 130] on button "View Summary" at bounding box center [48, 133] width 60 height 16
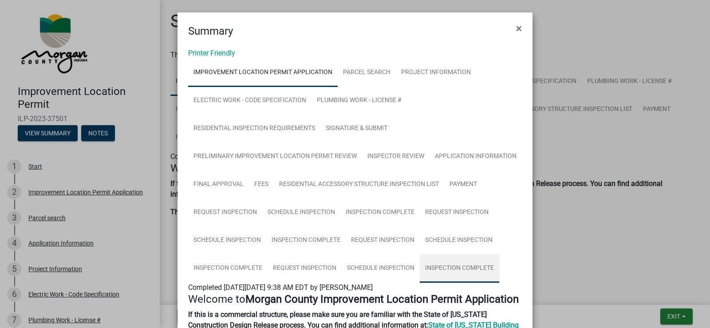
click at [445, 264] on link "Inspection Complete" at bounding box center [459, 268] width 79 height 28
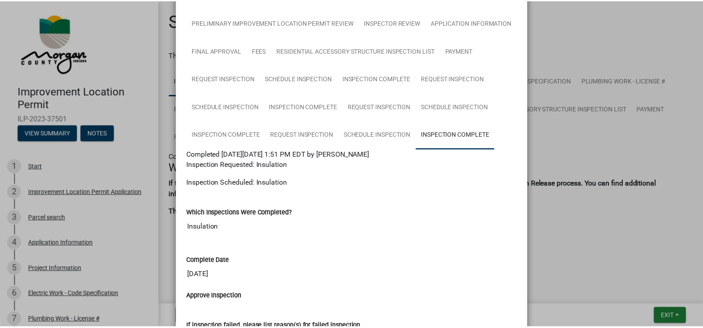
scroll to position [177, 0]
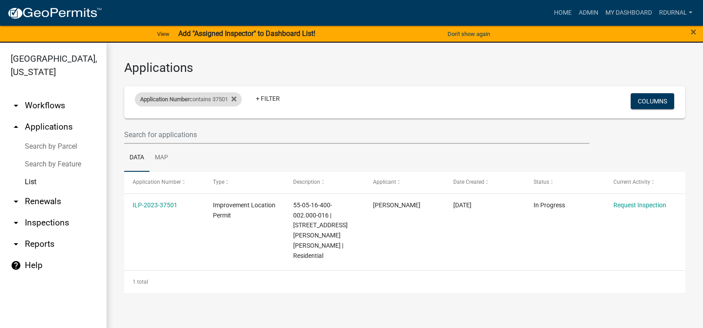
click at [189, 99] on span "Application Number" at bounding box center [164, 99] width 49 height 7
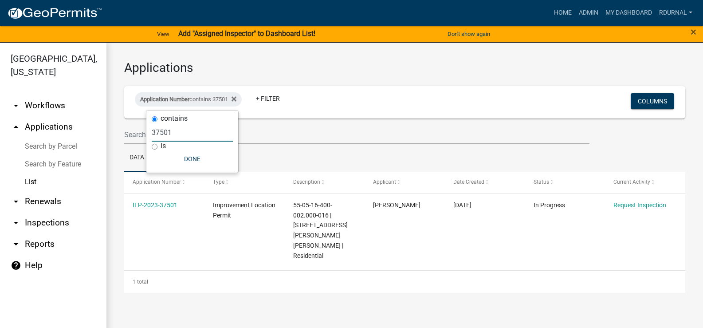
click at [184, 134] on input "37501" at bounding box center [192, 132] width 81 height 18
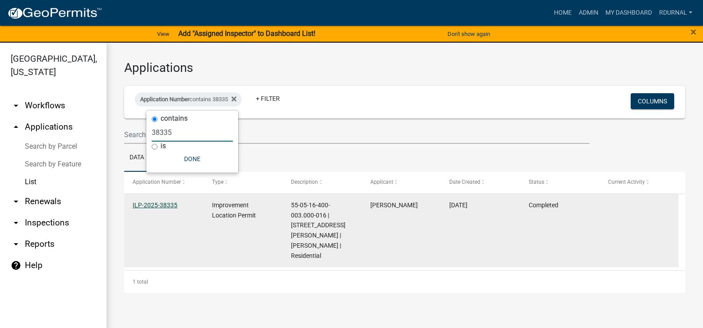
type input "38335"
click at [164, 201] on link "ILP-2025-38335" at bounding box center [155, 204] width 45 height 7
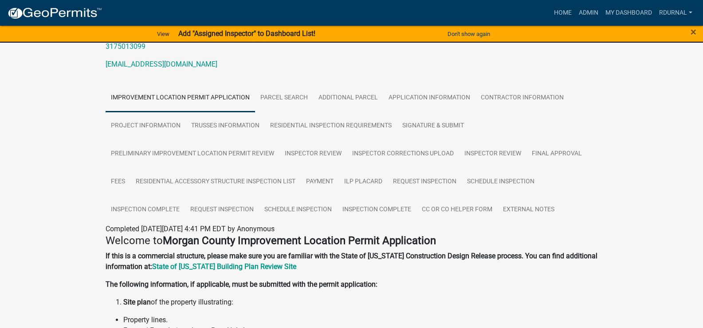
scroll to position [133, 0]
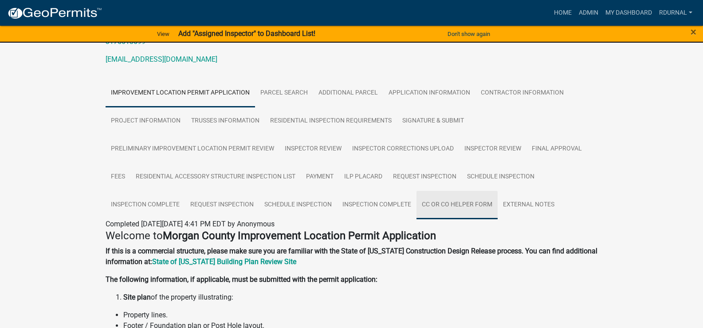
click at [481, 201] on link "CC or CO Helper Form" at bounding box center [456, 205] width 81 height 28
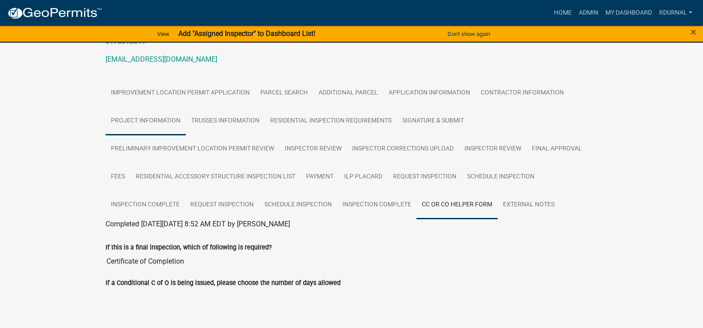
click at [153, 118] on link "Project Information" at bounding box center [146, 121] width 80 height 28
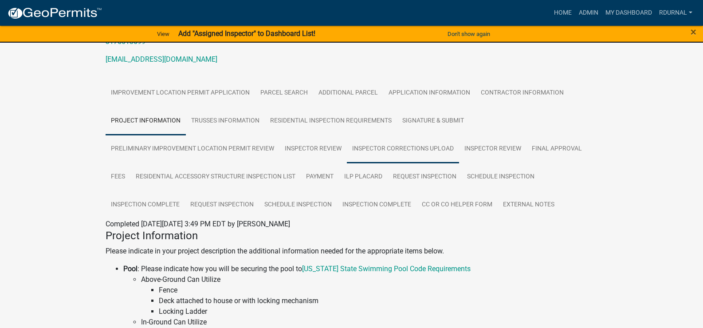
click at [421, 155] on link "Inspector Corrections Upload" at bounding box center [403, 149] width 112 height 28
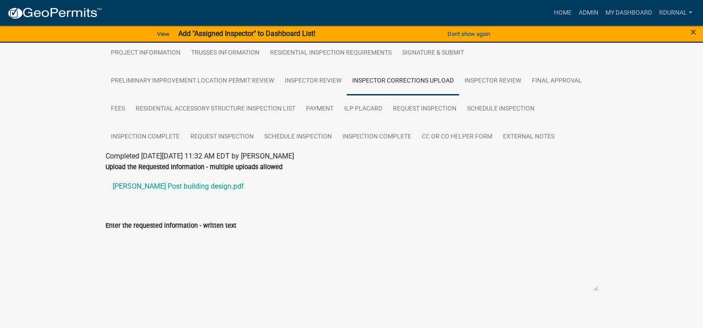
scroll to position [208, 0]
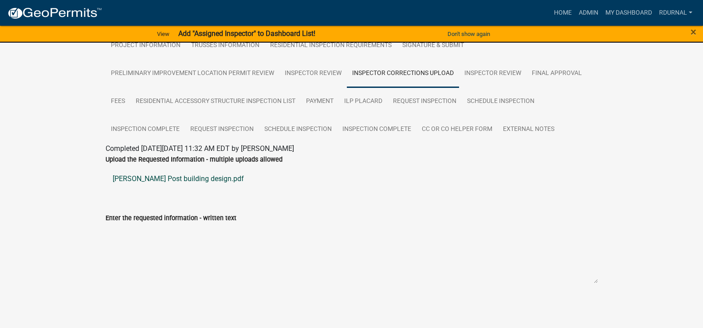
click at [179, 181] on link "[PERSON_NAME] Post building design.pdf" at bounding box center [352, 178] width 492 height 21
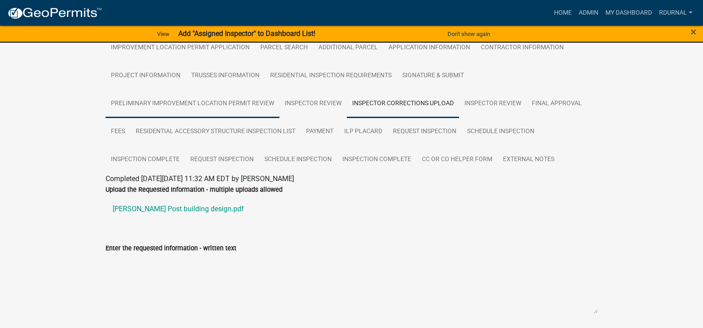
scroll to position [120, 0]
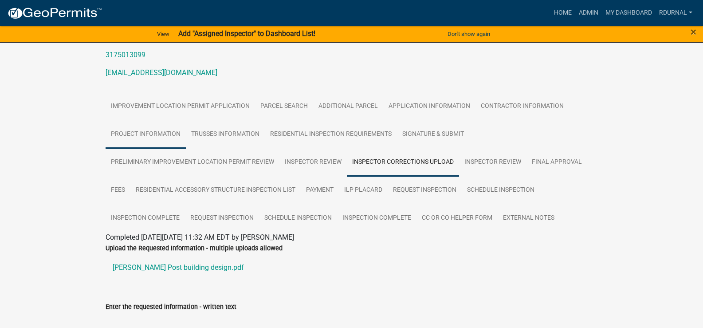
click at [158, 131] on link "Project Information" at bounding box center [146, 134] width 80 height 28
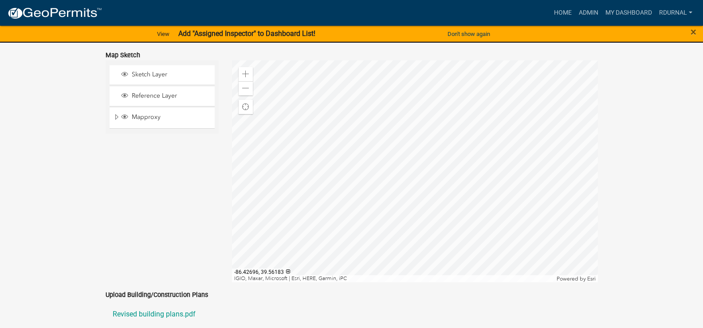
scroll to position [1805, 0]
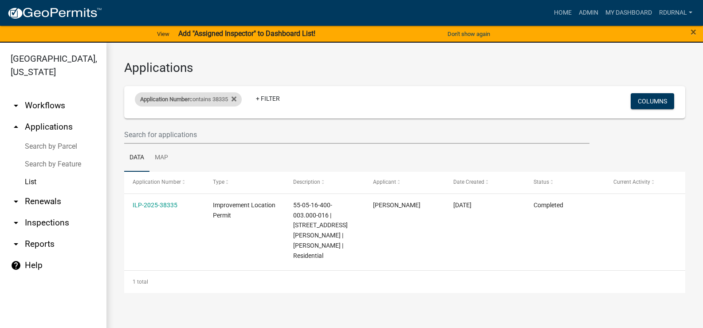
click at [187, 99] on span "Application Number" at bounding box center [164, 99] width 49 height 7
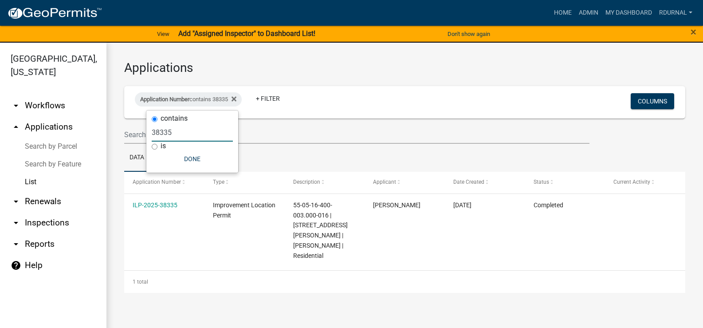
click at [183, 134] on input "38335" at bounding box center [192, 132] width 81 height 18
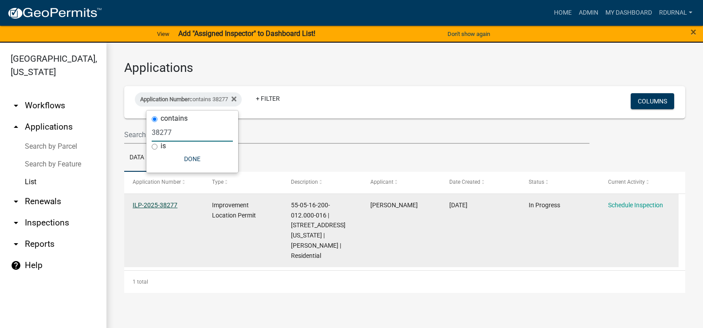
type input "38277"
click at [158, 201] on link "ILP-2025-38277" at bounding box center [155, 204] width 45 height 7
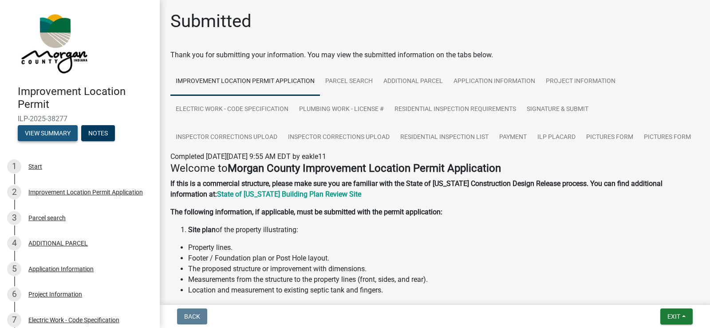
click at [47, 129] on button "View Summary" at bounding box center [48, 133] width 60 height 16
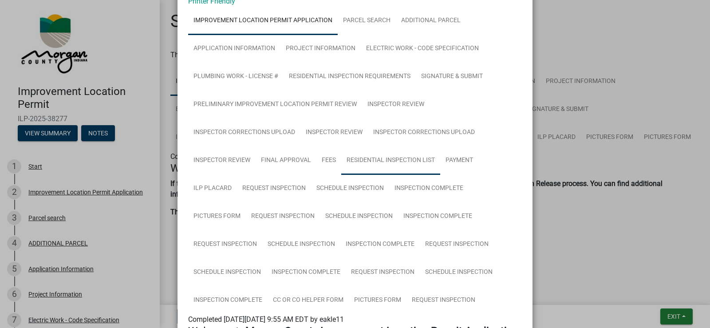
scroll to position [133, 0]
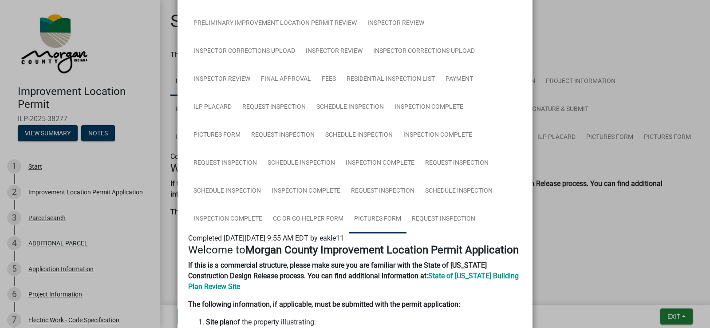
click at [358, 214] on link "Pictures Form" at bounding box center [378, 219] width 58 height 28
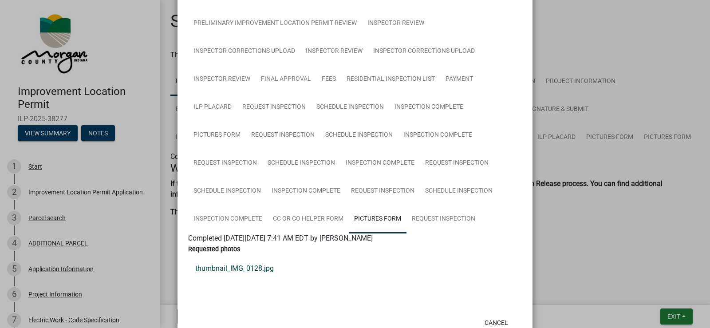
click at [253, 269] on link "thumbnail_IMG_0128.jpg" at bounding box center [355, 268] width 334 height 21
click at [280, 218] on link "CC or CO Helper Form" at bounding box center [307, 219] width 81 height 28
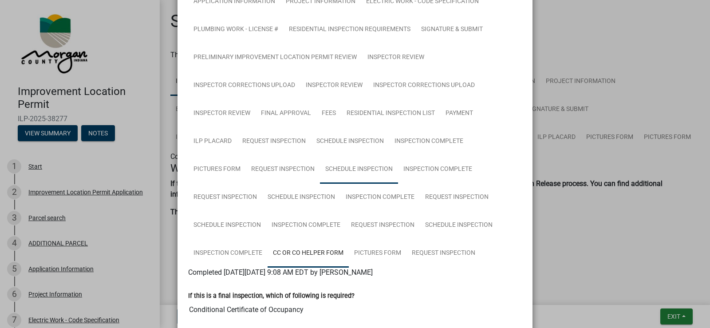
scroll to position [0, 0]
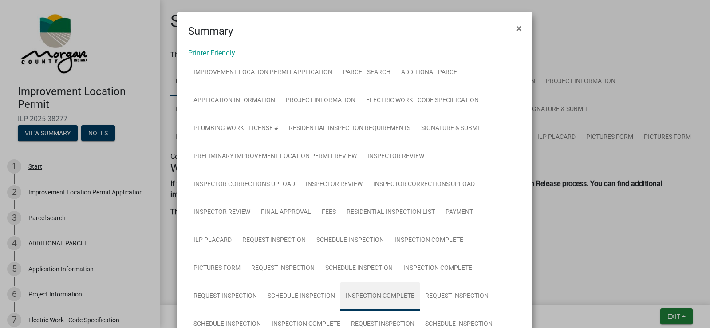
click at [385, 298] on link "Inspection Complete" at bounding box center [379, 296] width 79 height 28
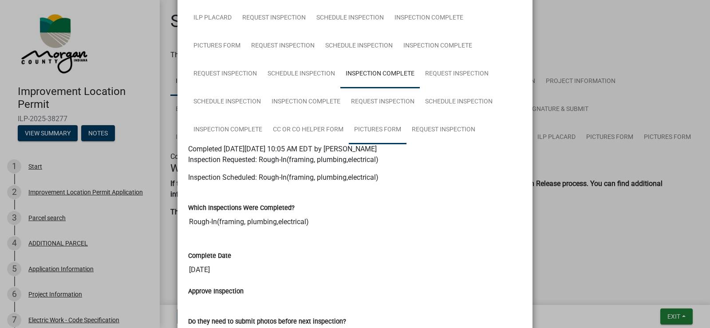
scroll to position [222, 0]
click at [315, 102] on link "Inspection Complete" at bounding box center [305, 102] width 79 height 28
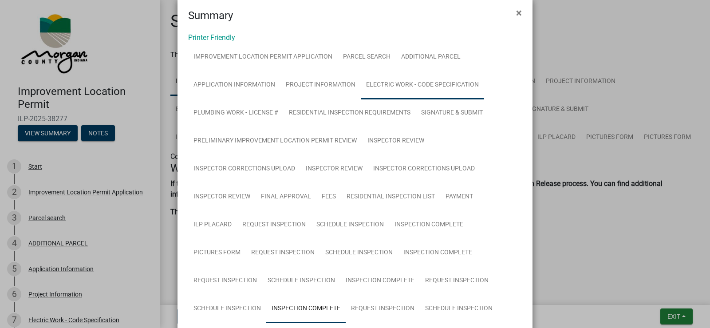
scroll to position [0, 0]
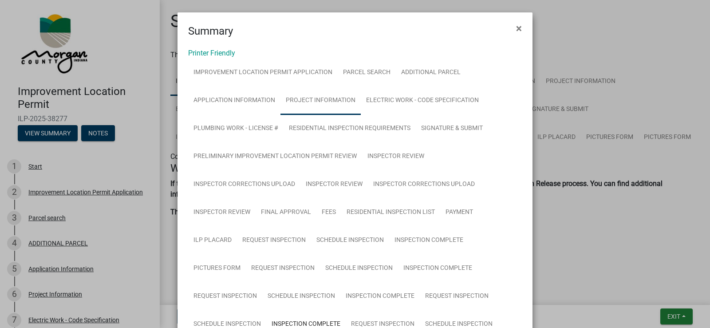
click at [322, 99] on link "Project Information" at bounding box center [320, 100] width 80 height 28
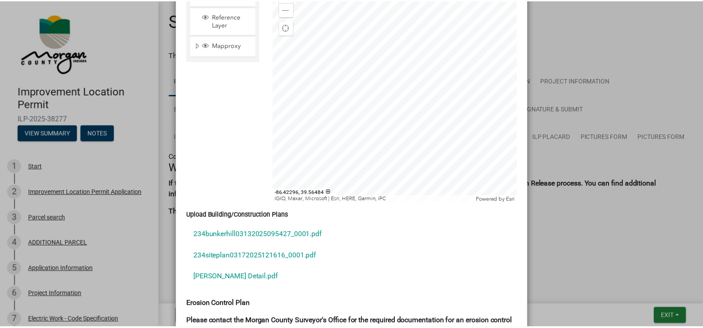
scroll to position [1952, 0]
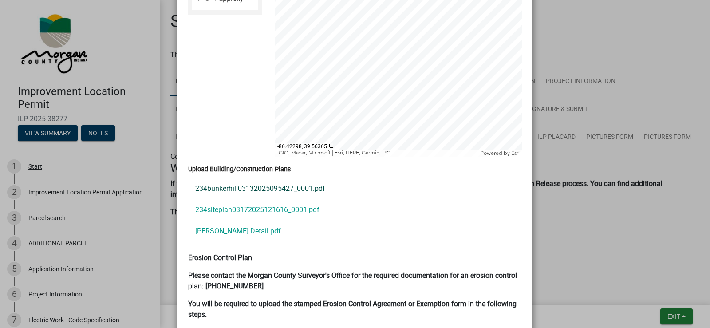
click at [289, 181] on link "234bunkerhill03132025095427_0001.pdf" at bounding box center [355, 188] width 334 height 21
click at [297, 199] on link "234siteplan03172025121616_0001.pdf" at bounding box center [355, 209] width 334 height 21
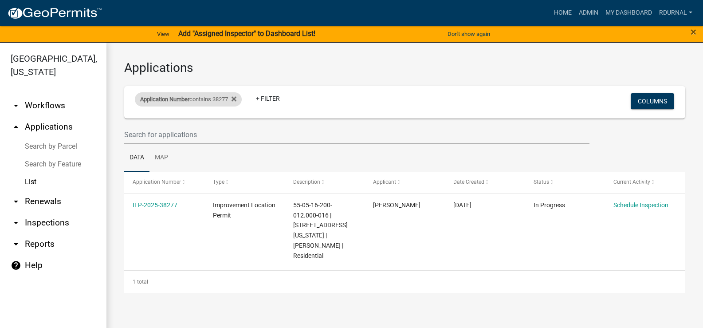
click at [224, 100] on div "Application Number contains 38277" at bounding box center [188, 99] width 107 height 14
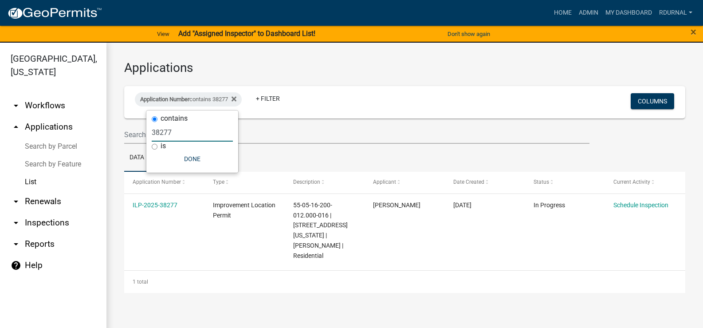
click at [204, 134] on input "38277" at bounding box center [192, 132] width 81 height 18
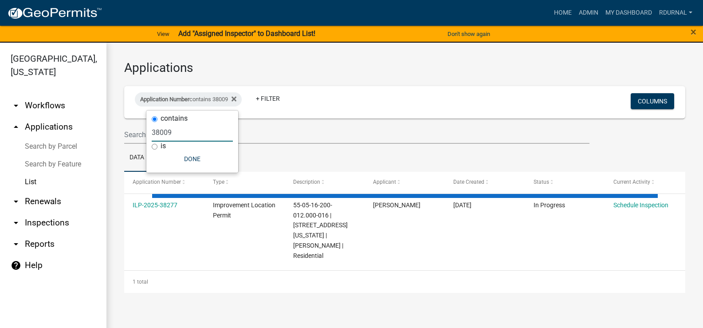
type input "38009"
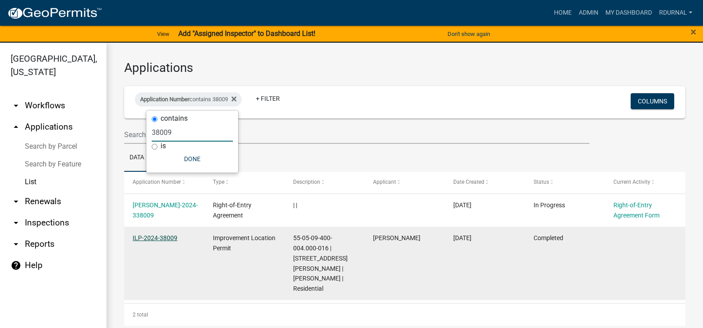
click at [160, 238] on link "ILP-2024-38009" at bounding box center [155, 237] width 45 height 7
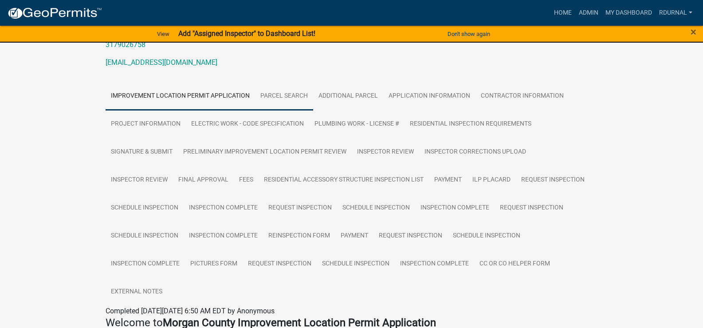
scroll to position [177, 0]
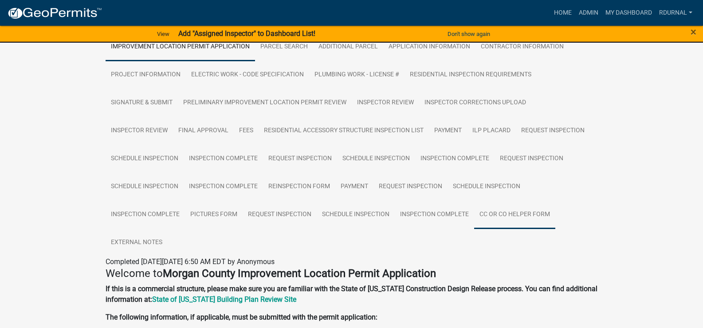
click at [495, 212] on link "CC or CO Helper Form" at bounding box center [514, 214] width 81 height 28
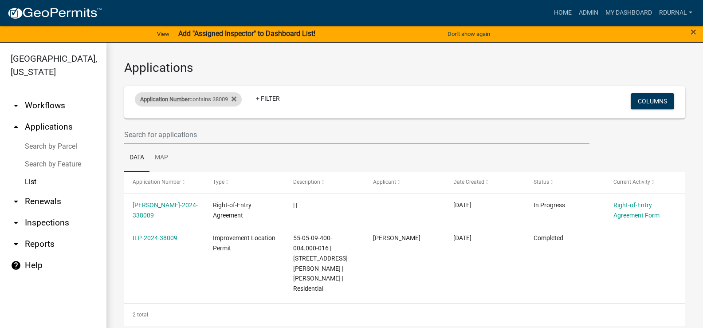
click at [189, 95] on div "Application Number contains 38009" at bounding box center [188, 99] width 107 height 14
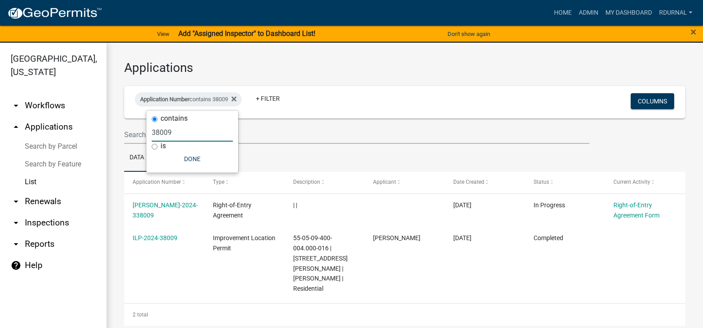
click at [195, 138] on input "38009" at bounding box center [192, 132] width 81 height 18
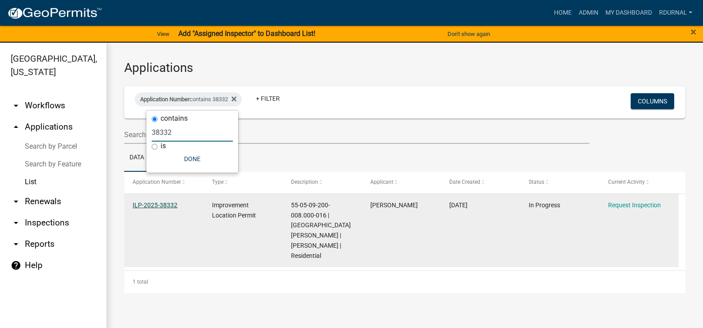
type input "38332"
click at [161, 205] on link "ILP-2025-38332" at bounding box center [155, 204] width 45 height 7
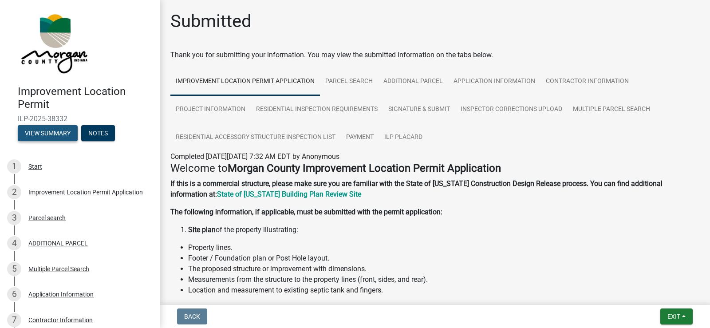
click at [52, 137] on button "View Summary" at bounding box center [48, 133] width 60 height 16
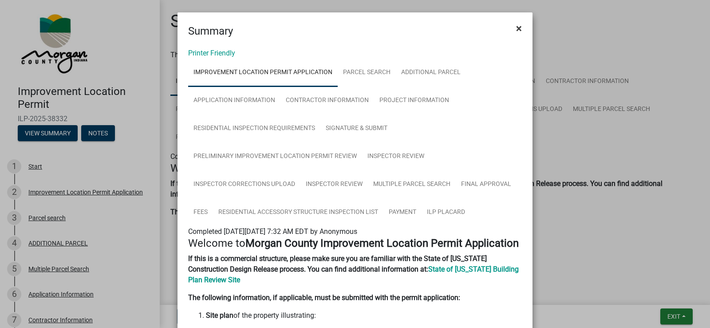
click at [516, 29] on span "×" at bounding box center [519, 28] width 6 height 12
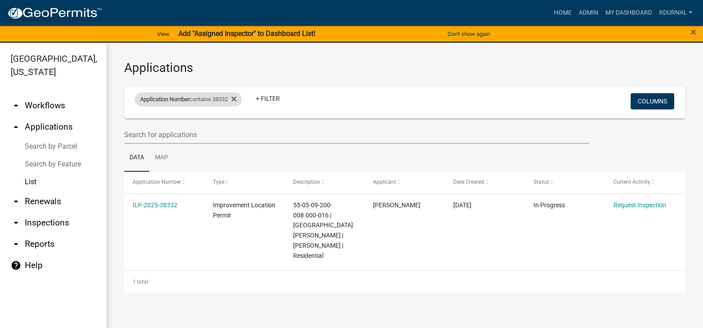
click at [216, 98] on div "Application Number contains 38332" at bounding box center [188, 99] width 107 height 14
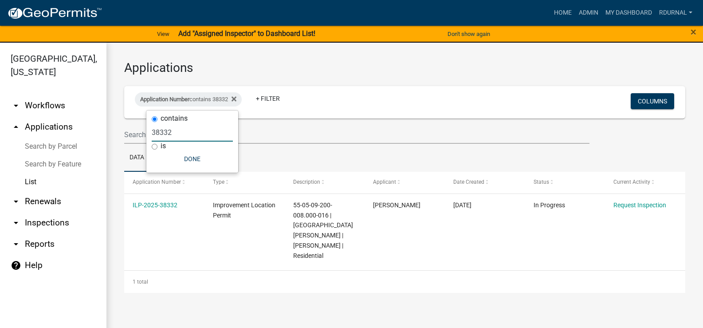
drag, startPoint x: 197, startPoint y: 138, endPoint x: 90, endPoint y: 118, distance: 109.3
click at [94, 119] on body "Internet Explorer does NOT work with GeoPermits. Get a new browser for more sec…" at bounding box center [351, 164] width 703 height 328
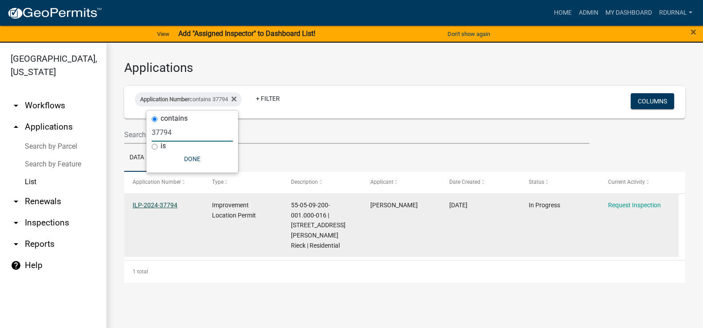
type input "37794"
click at [170, 203] on link "ILP-2024-37794" at bounding box center [155, 204] width 45 height 7
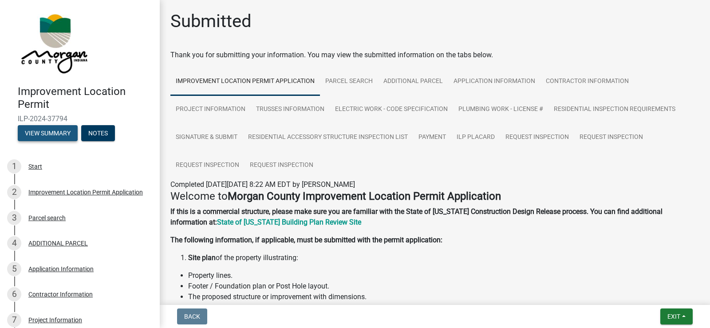
click at [59, 135] on button "View Summary" at bounding box center [48, 133] width 60 height 16
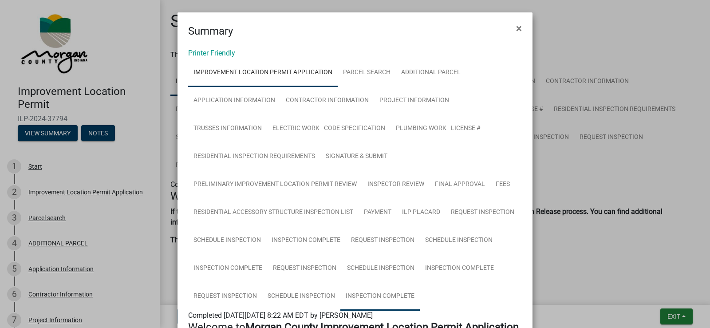
click at [365, 296] on link "Inspection Complete" at bounding box center [379, 296] width 79 height 28
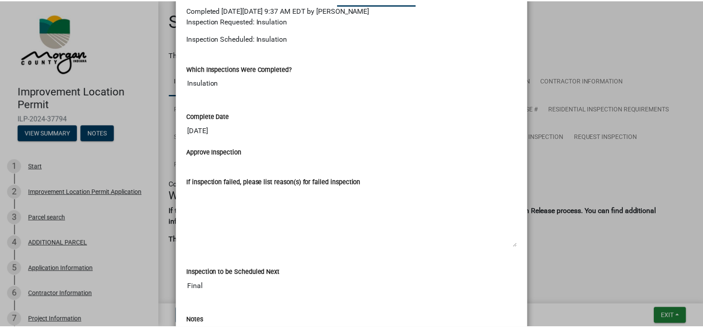
scroll to position [310, 0]
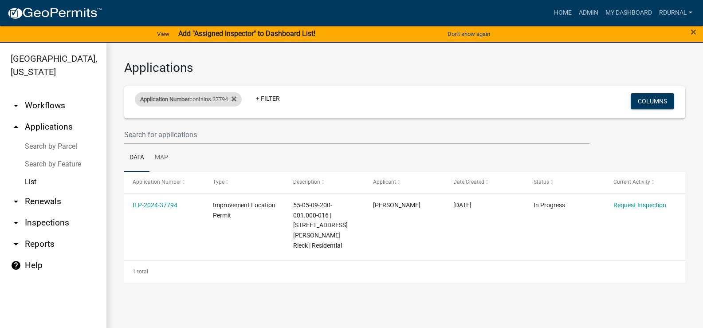
click at [202, 98] on div "Application Number contains 37794" at bounding box center [188, 99] width 107 height 14
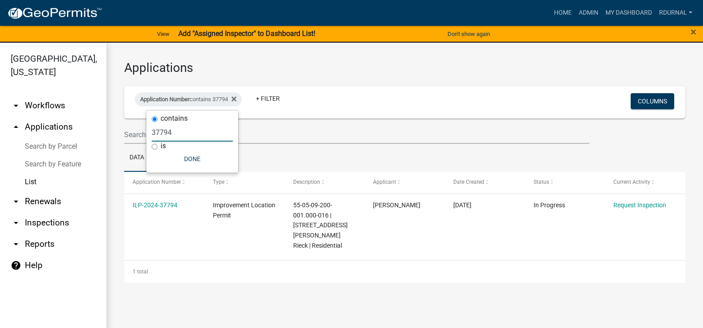
click at [188, 129] on input "37794" at bounding box center [192, 132] width 81 height 18
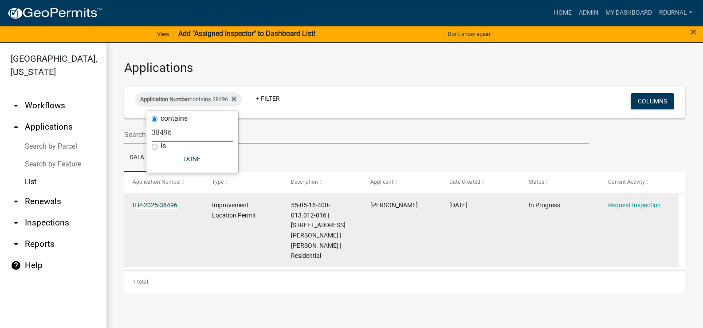
type input "38496"
click at [162, 206] on link "ILP-2025-38496" at bounding box center [155, 204] width 45 height 7
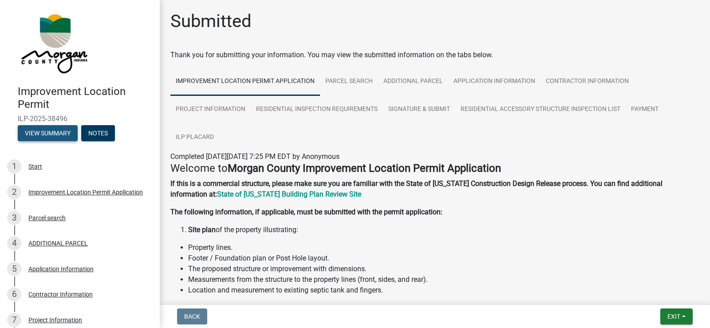
click at [54, 135] on button "View Summary" at bounding box center [48, 133] width 60 height 16
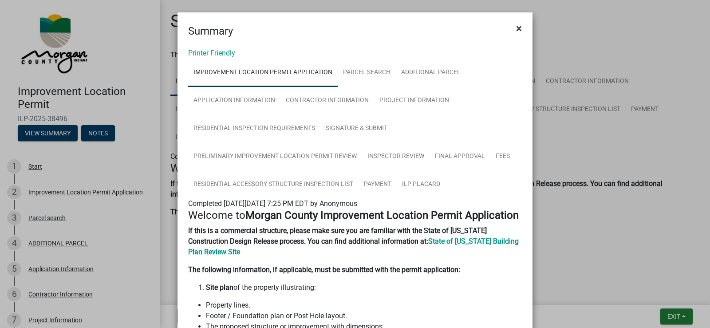
click at [516, 24] on span "×" at bounding box center [519, 28] width 6 height 12
